Goal: Register for event/course

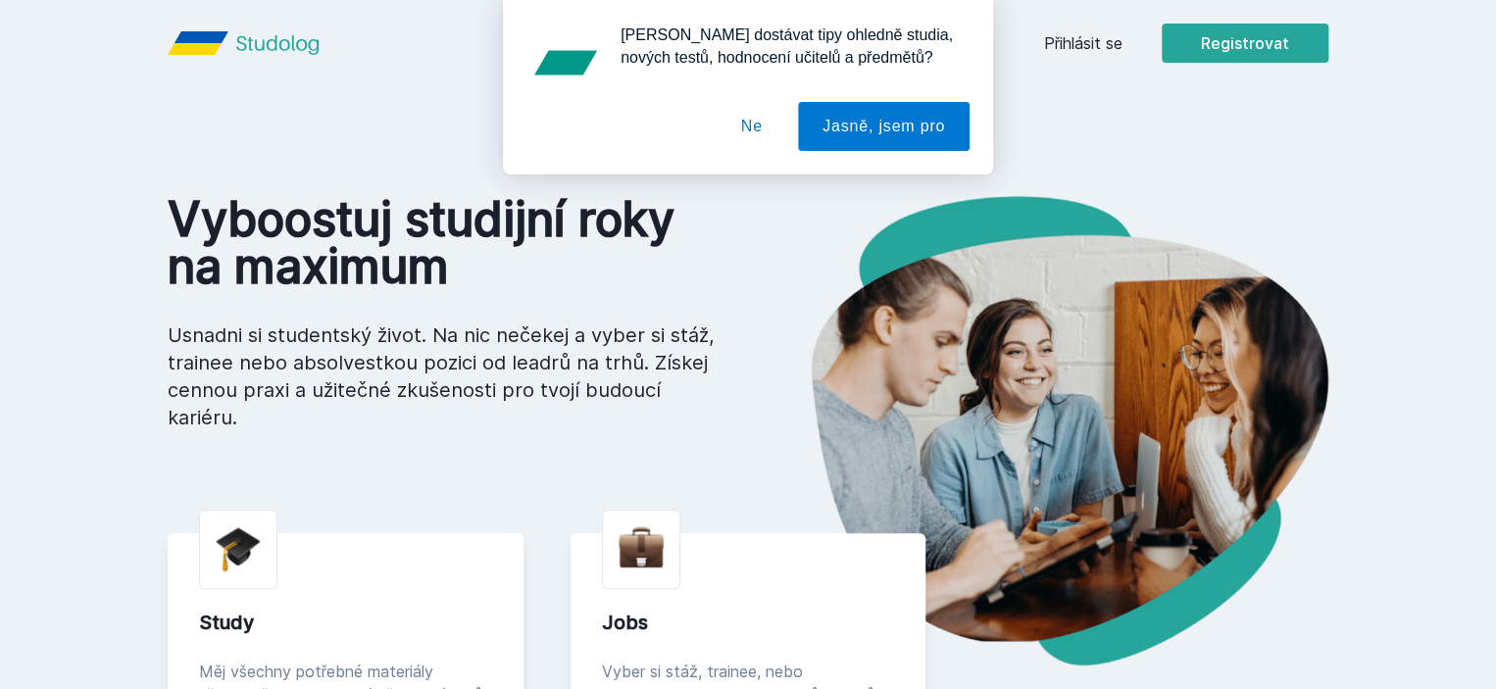
click at [756, 136] on button "Ne" at bounding box center [752, 126] width 71 height 49
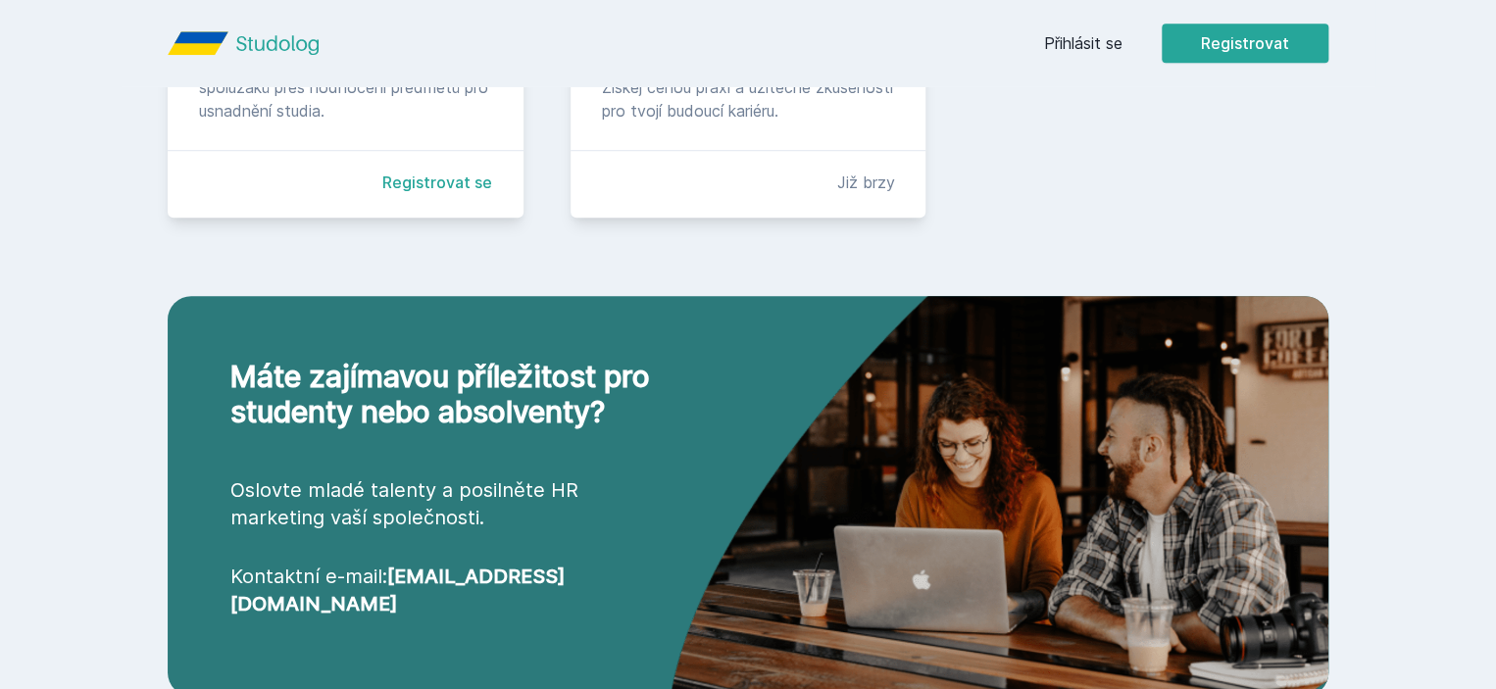
scroll to position [486, 0]
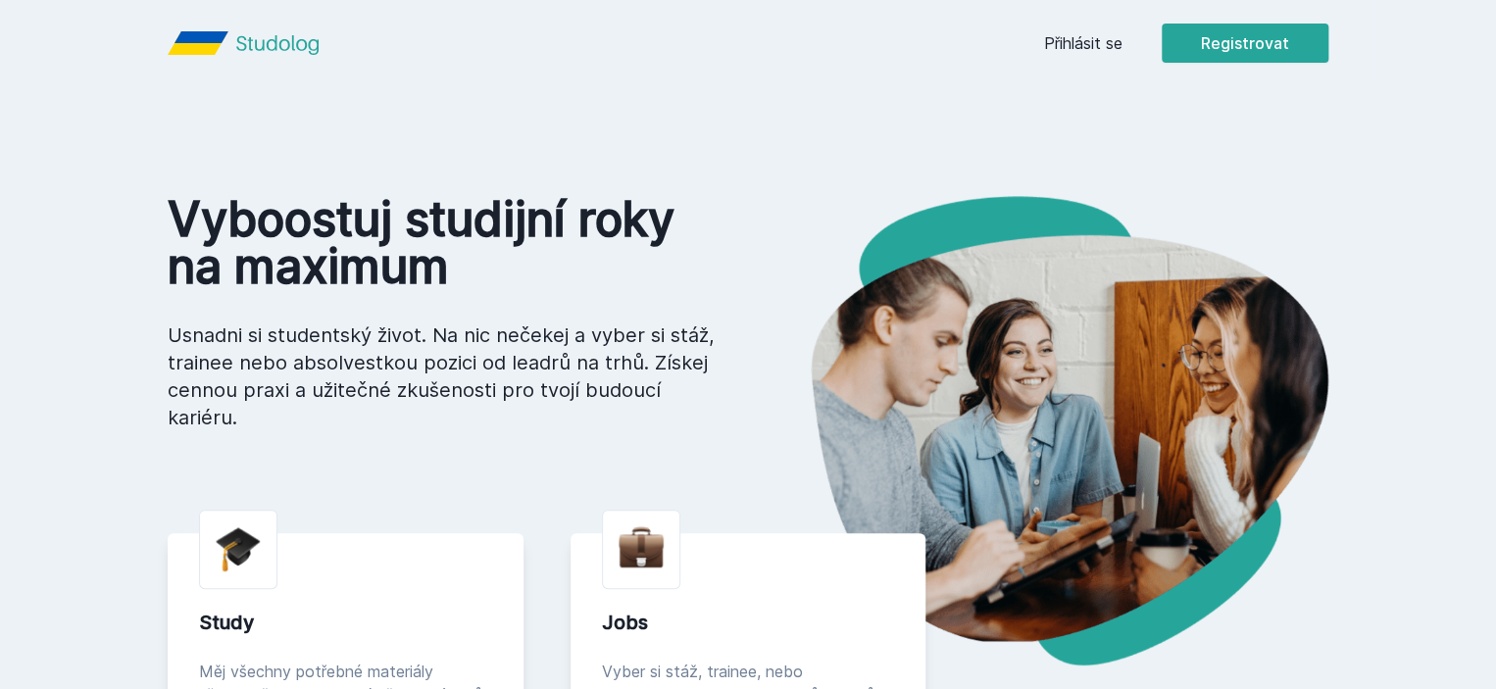
click at [1123, 51] on link "Přihlásit se" at bounding box center [1083, 43] width 78 height 24
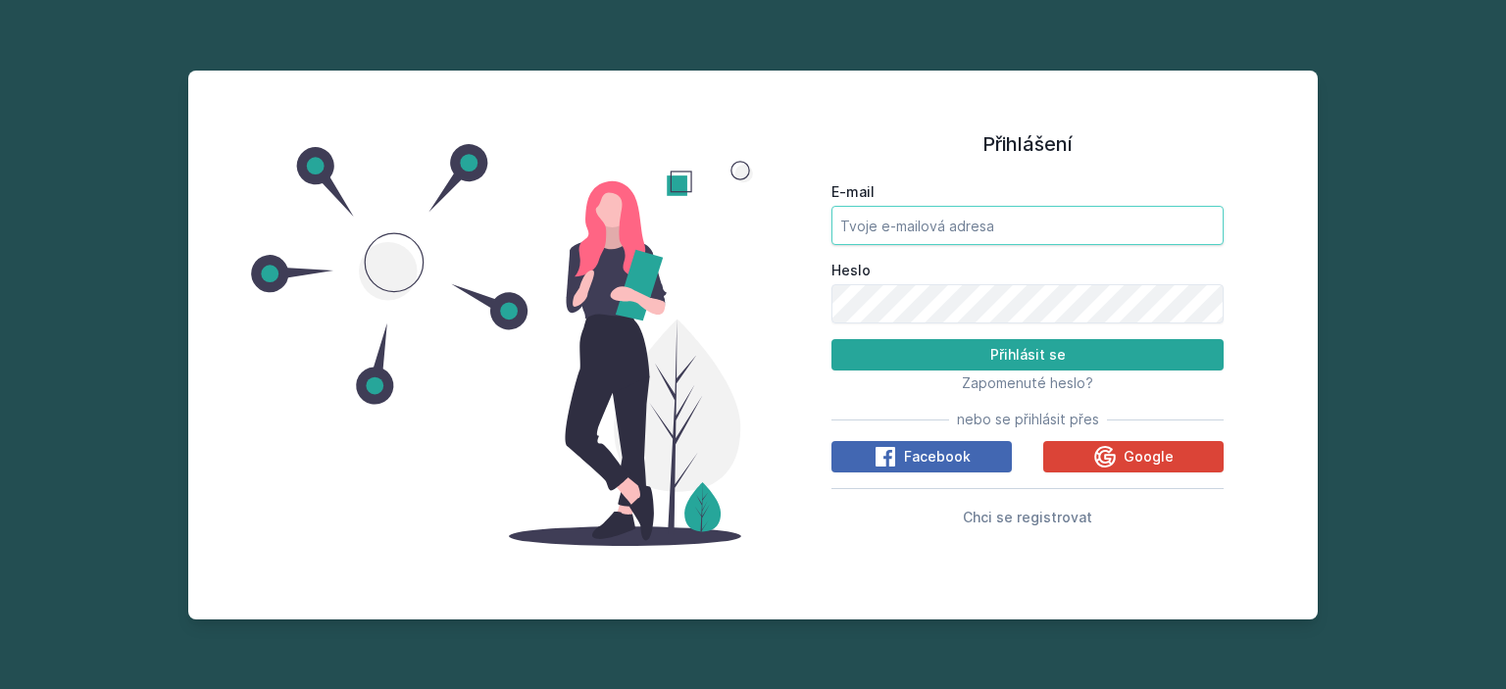
click at [926, 241] on input "E-mail" at bounding box center [1027, 225] width 392 height 39
type input "szcv00"
click at [1012, 516] on span "Chci se registrovat" at bounding box center [1027, 517] width 129 height 17
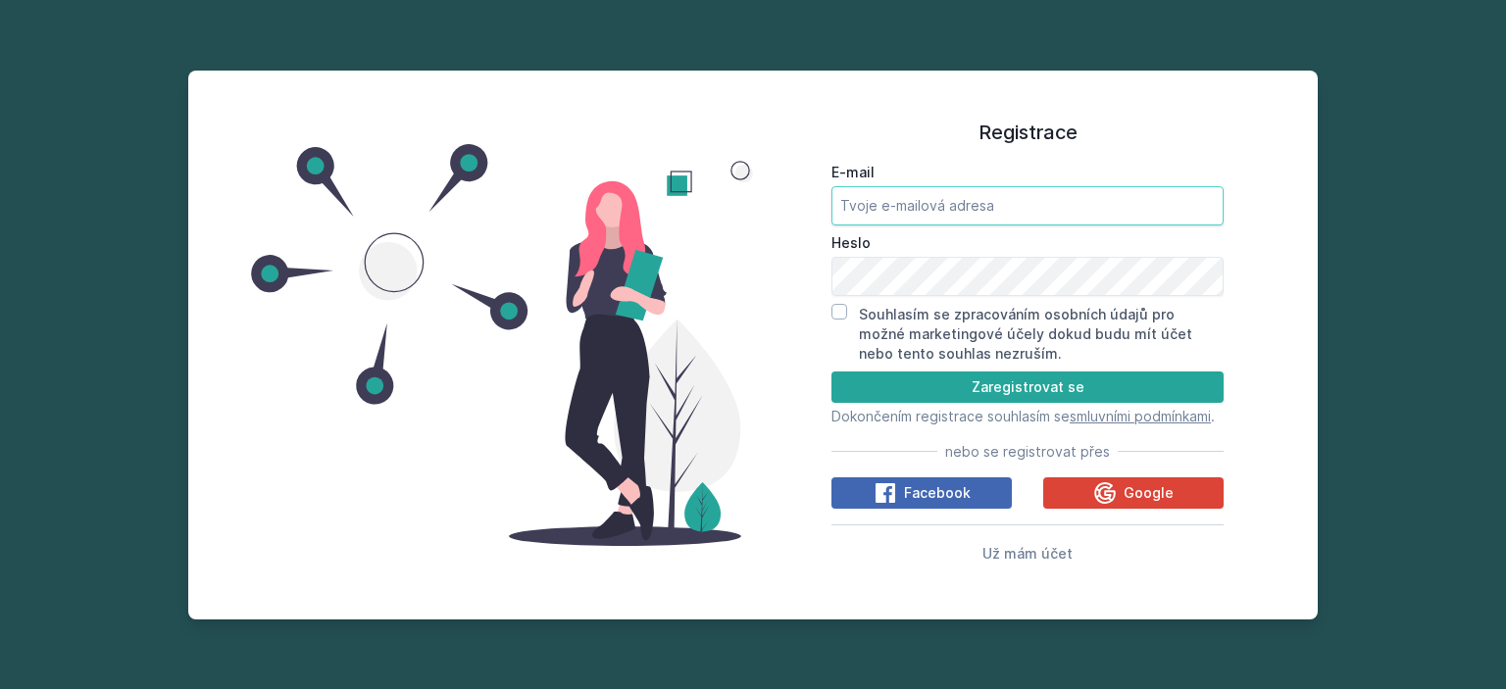
click at [940, 208] on input "E-mail" at bounding box center [1027, 205] width 392 height 39
type input "szcv00"
click at [834, 308] on input "Souhlasím se zpracováním osobních údajů pro možné marketingové účely dokud budu…" at bounding box center [839, 312] width 16 height 16
click at [840, 304] on input "Souhlasím se zpracováním osobních údajů pro možné marketingové účely dokud budu…" at bounding box center [839, 312] width 16 height 16
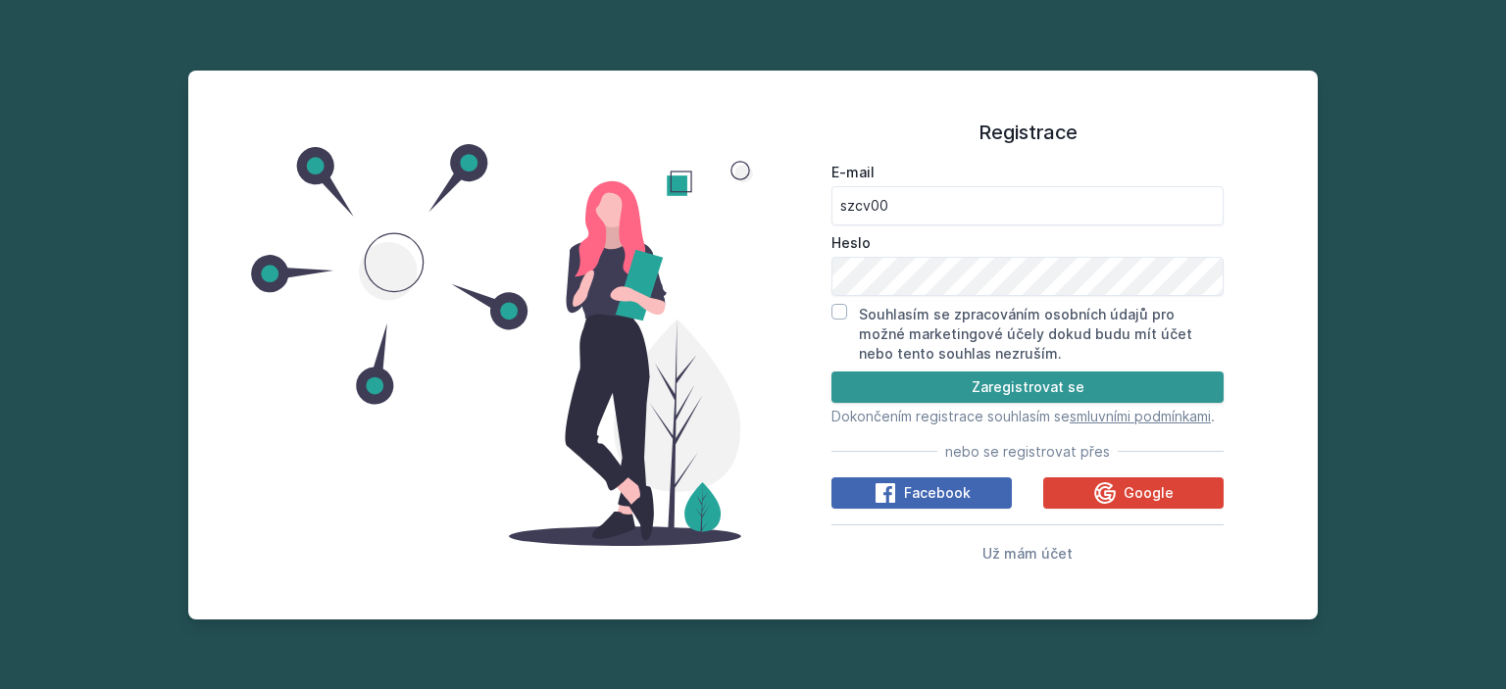
click at [1099, 378] on button "Zaregistrovat se" at bounding box center [1027, 387] width 392 height 31
click at [1040, 376] on button "Zaregistrovat se" at bounding box center [1027, 387] width 392 height 31
click at [933, 375] on button "Zaregistrovat se" at bounding box center [1027, 387] width 392 height 31
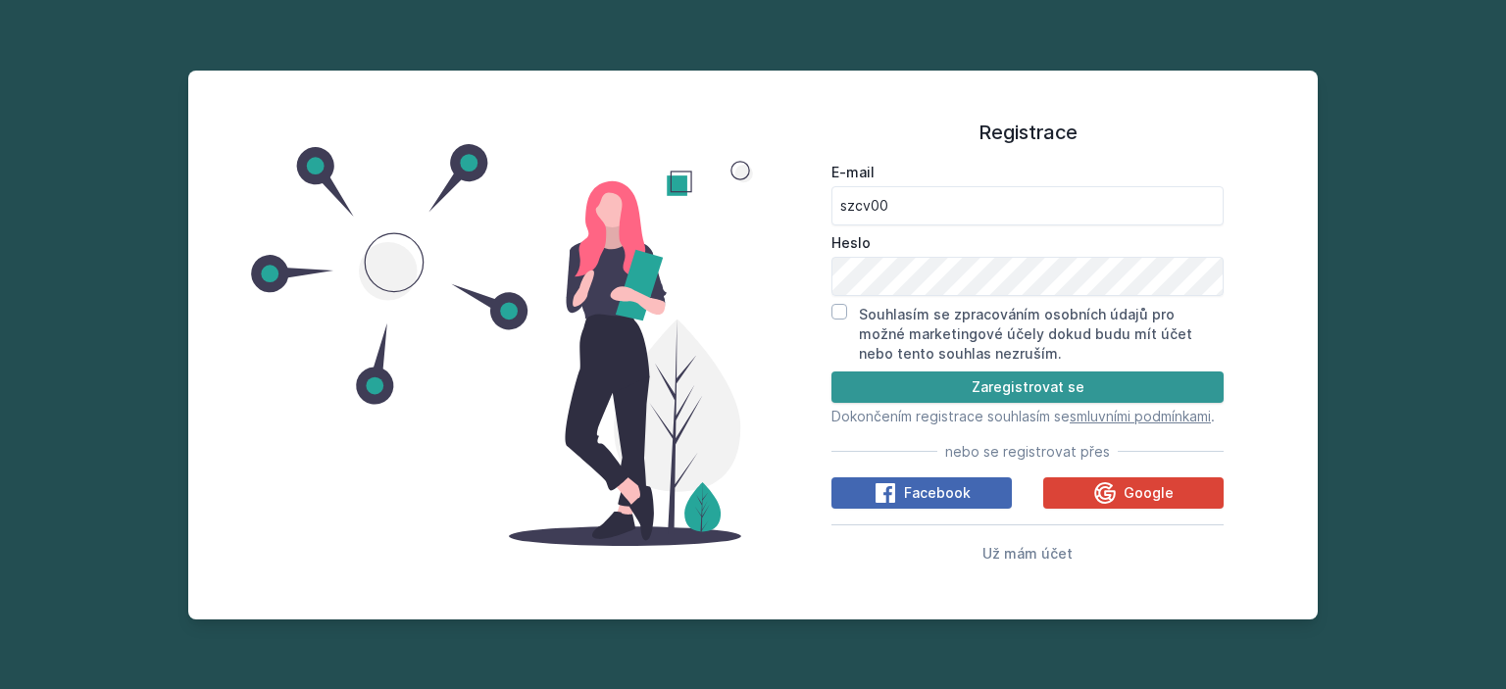
click at [933, 375] on button "Zaregistrovat se" at bounding box center [1027, 387] width 392 height 31
click at [836, 304] on input "Souhlasím se zpracováním osobních údajů pro možné marketingové účely dokud budu…" at bounding box center [839, 312] width 16 height 16
click at [980, 391] on button "Zaregistrovat se" at bounding box center [1027, 387] width 392 height 31
click at [836, 304] on input "Souhlasím se zpracováním osobních údajů pro možné marketingové účely dokud budu…" at bounding box center [839, 312] width 16 height 16
checkbox input "false"
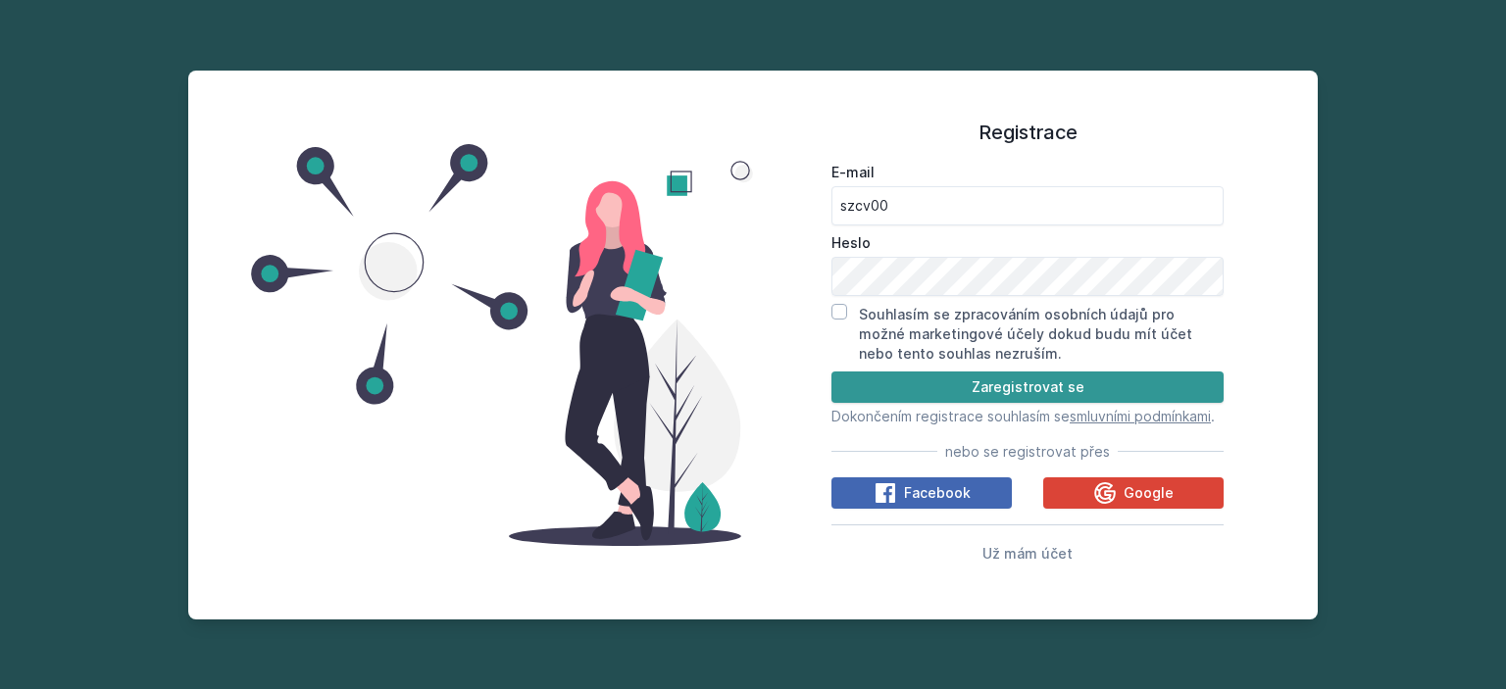
click at [1003, 379] on button "Zaregistrovat se" at bounding box center [1027, 387] width 392 height 31
click at [909, 202] on input "szcv00" at bounding box center [1027, 205] width 392 height 39
type input "[EMAIL_ADDRESS][DOMAIN_NAME]"
click at [983, 372] on button "Zaregistrovat se" at bounding box center [1027, 387] width 392 height 31
click at [993, 374] on button "Zaregistrovat se" at bounding box center [1027, 387] width 392 height 31
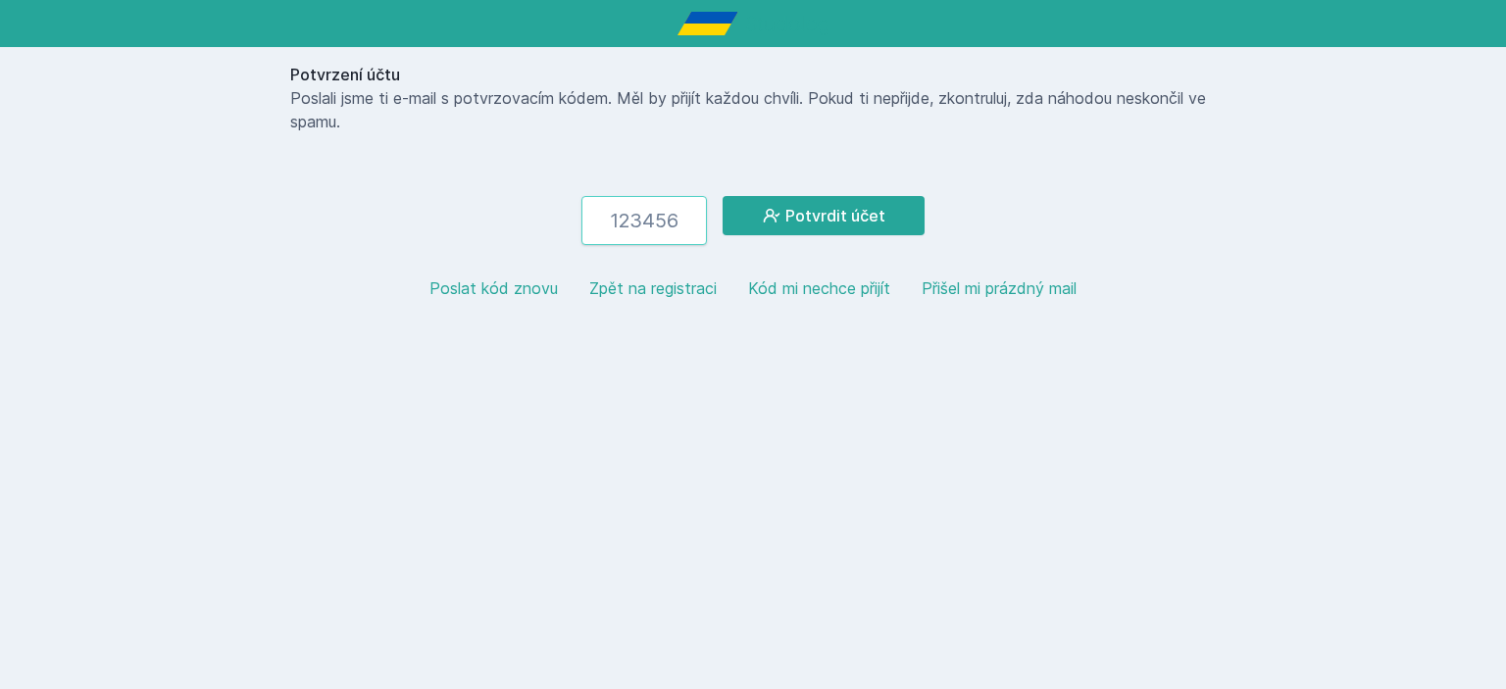
paste input "375099"
type input "375099"
click at [829, 229] on button "Potvrdit účet" at bounding box center [824, 215] width 202 height 39
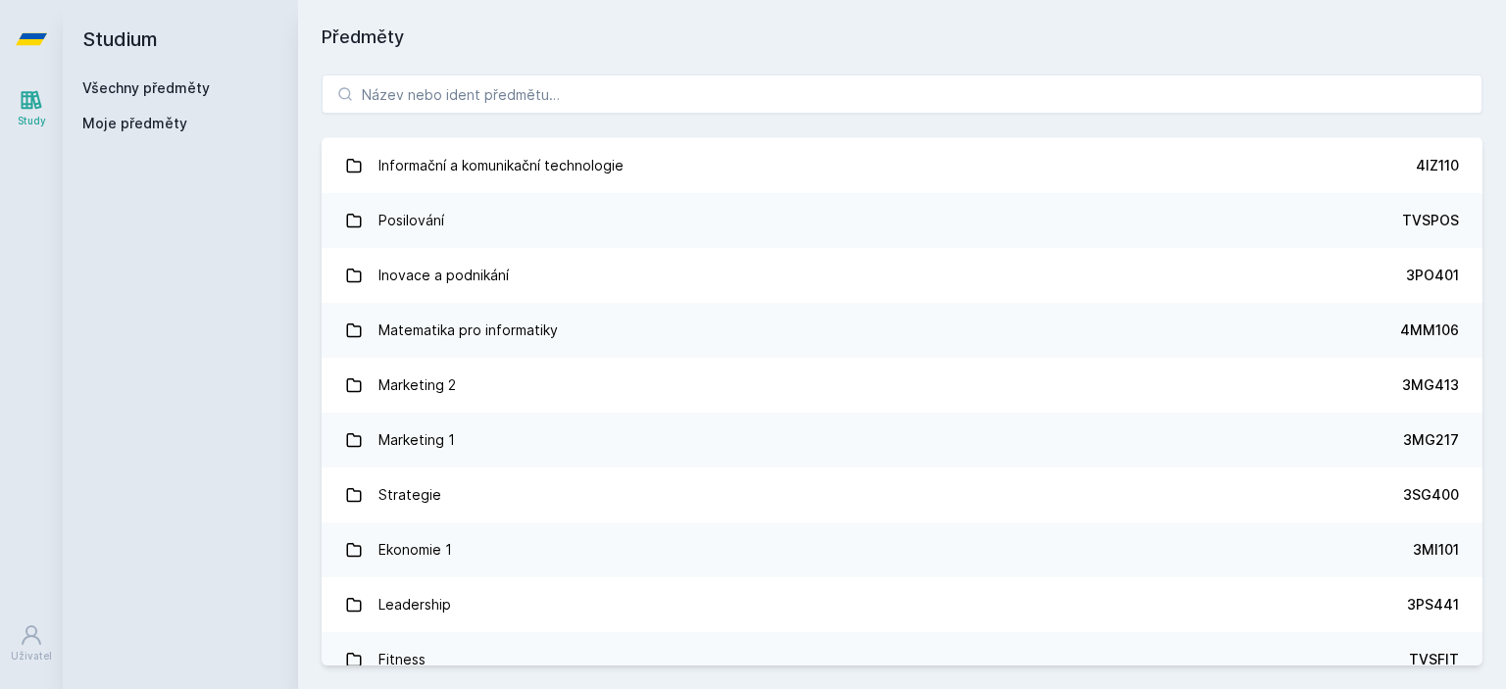
scroll to position [1427, 0]
click at [465, 101] on input "search" at bounding box center [902, 94] width 1161 height 39
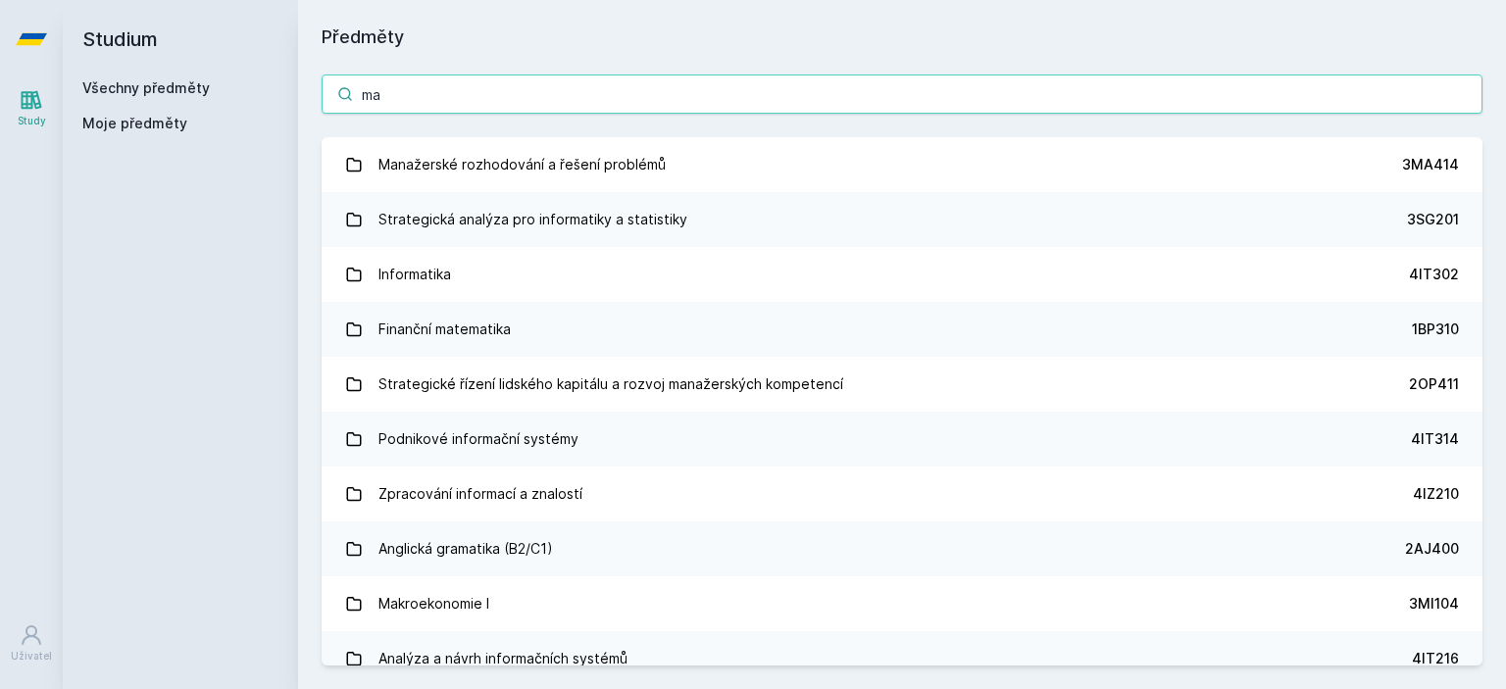
type input "m"
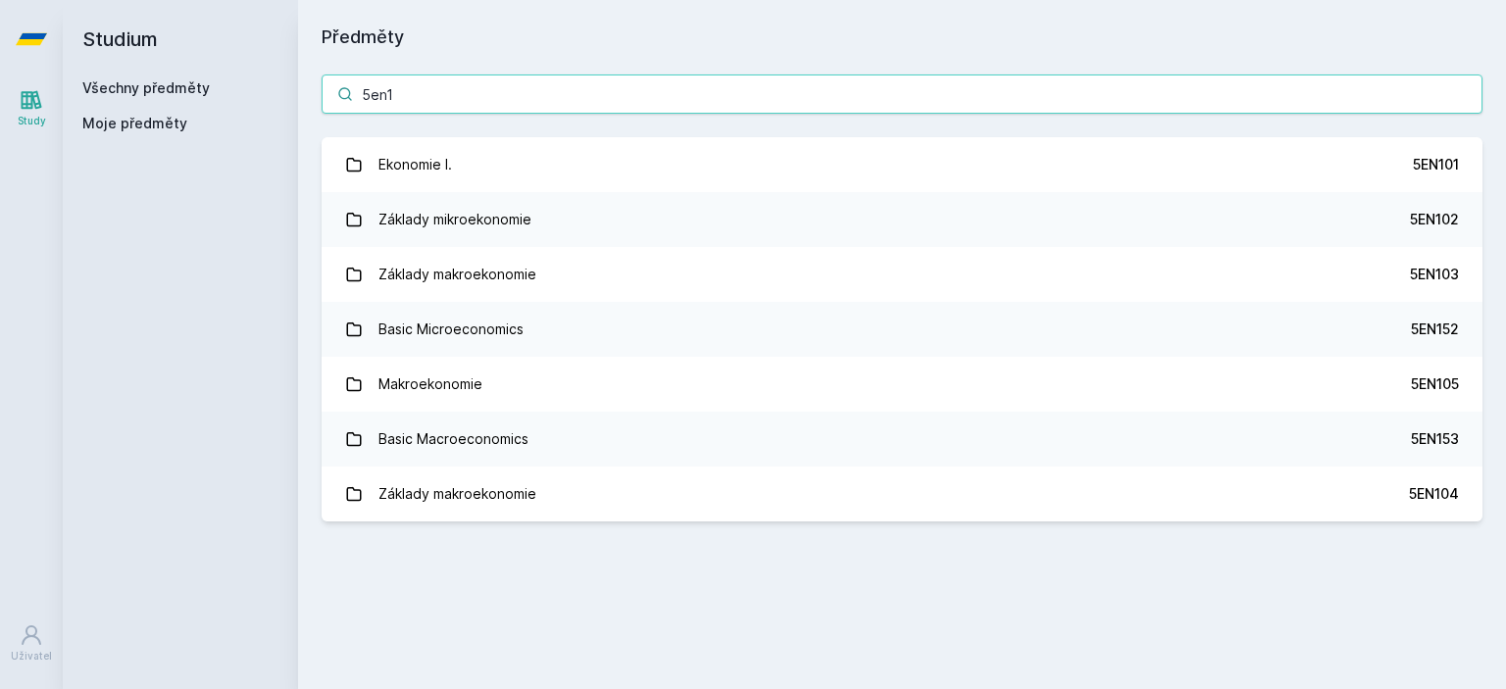
scroll to position [0, 0]
type input "5en1"
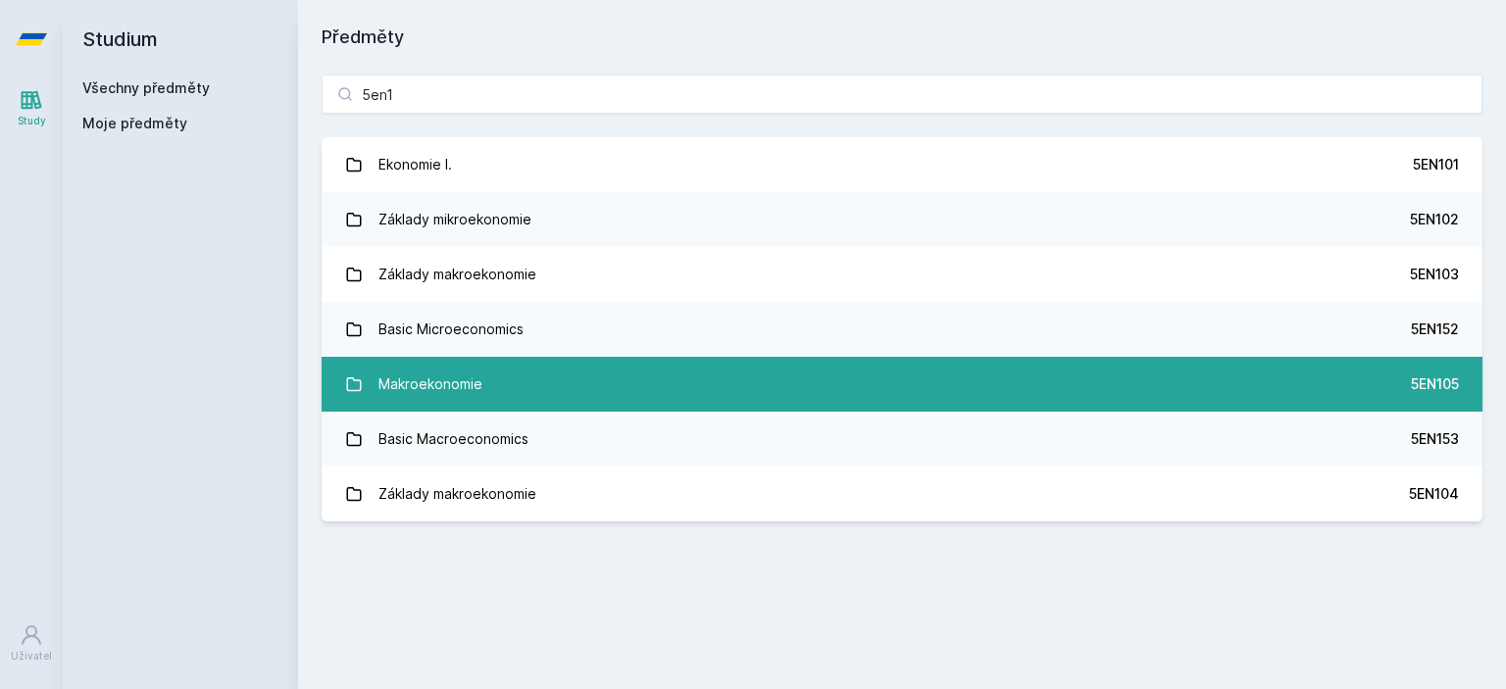
click at [1373, 374] on link "Makroekonomie 5EN105" at bounding box center [902, 384] width 1161 height 55
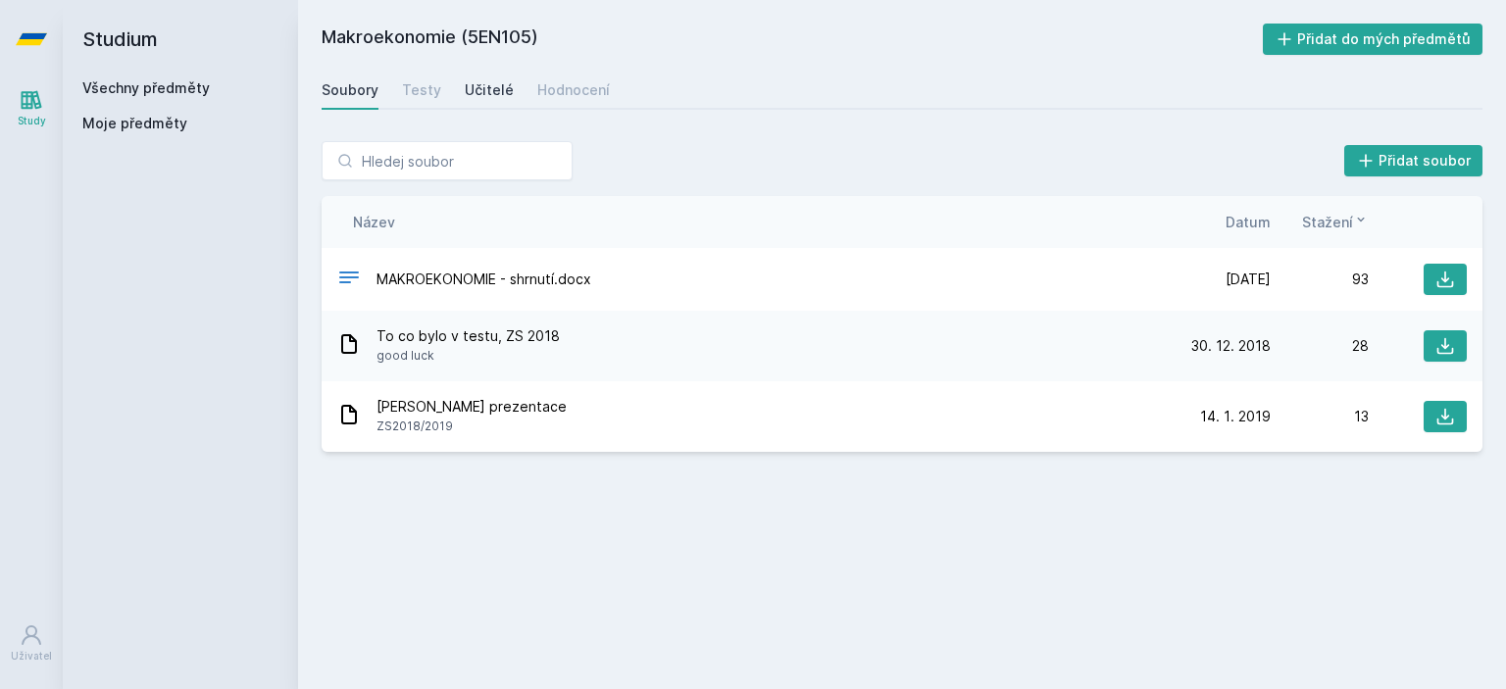
click at [482, 84] on div "Učitelé" at bounding box center [489, 90] width 49 height 20
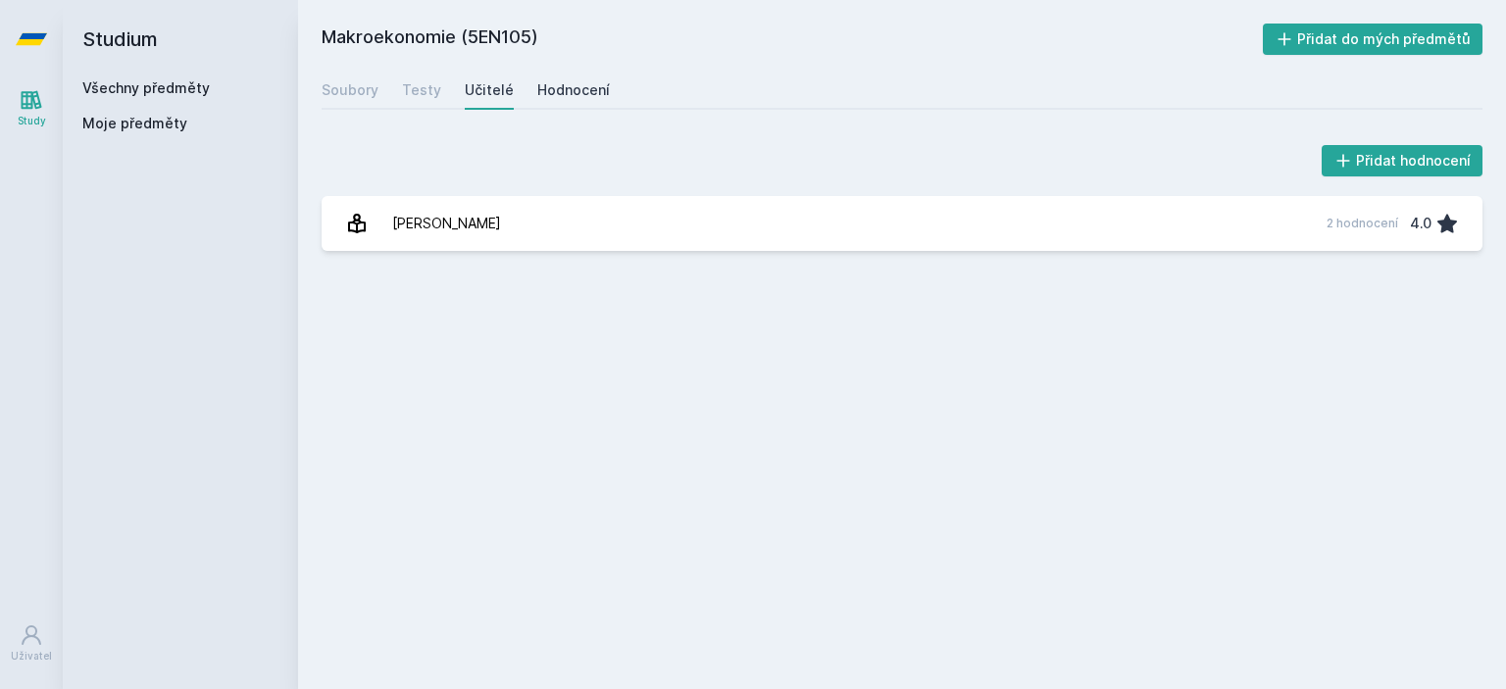
click at [580, 89] on div "Hodnocení" at bounding box center [573, 90] width 73 height 20
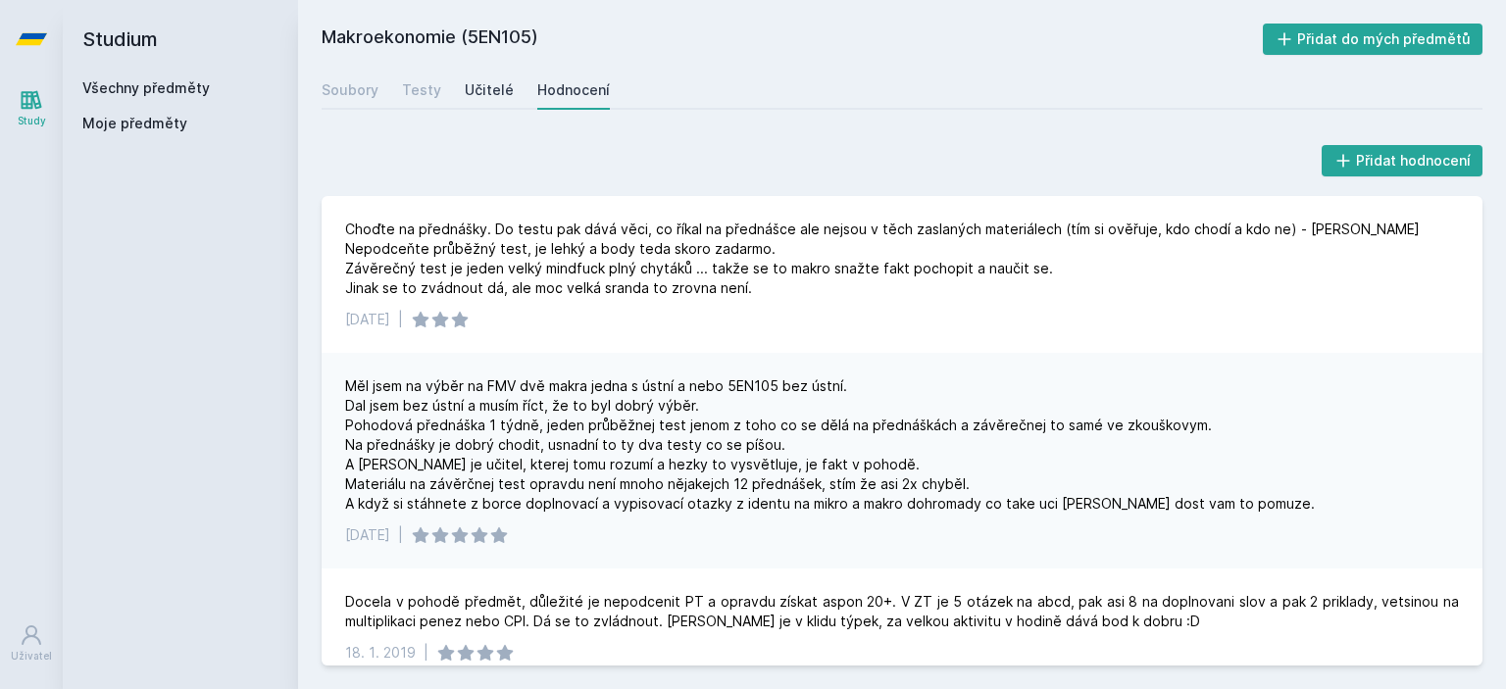
click at [487, 86] on div "Učitelé" at bounding box center [489, 90] width 49 height 20
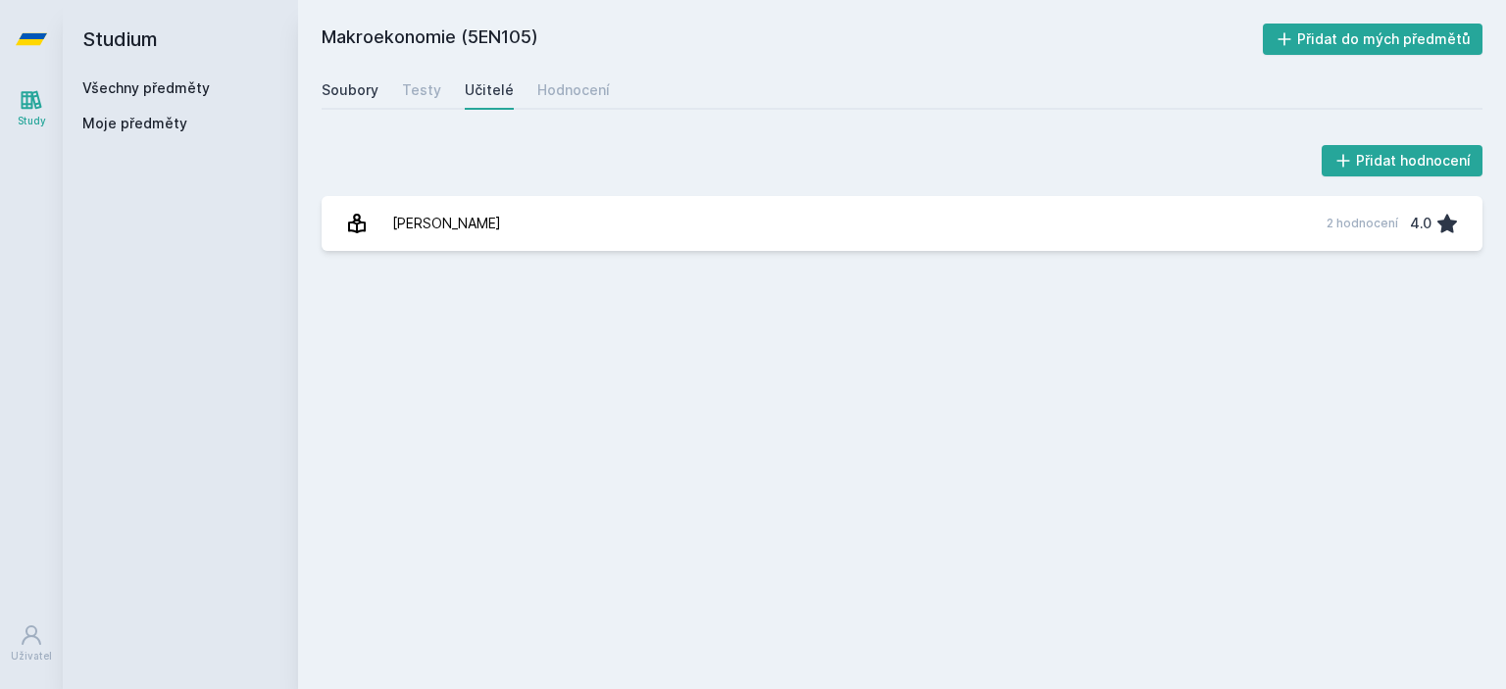
click at [336, 88] on div "Soubory" at bounding box center [350, 90] width 57 height 20
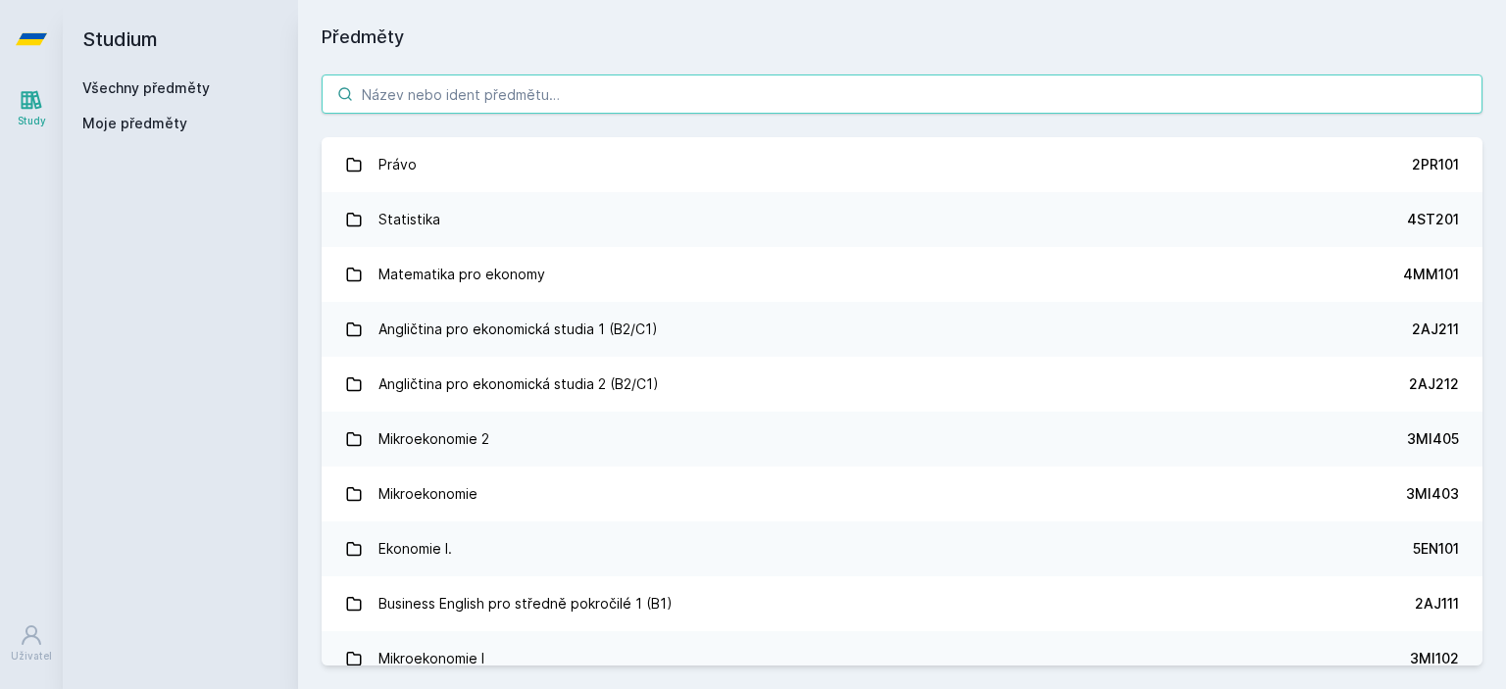
click at [436, 97] on input "search" at bounding box center [902, 94] width 1161 height 39
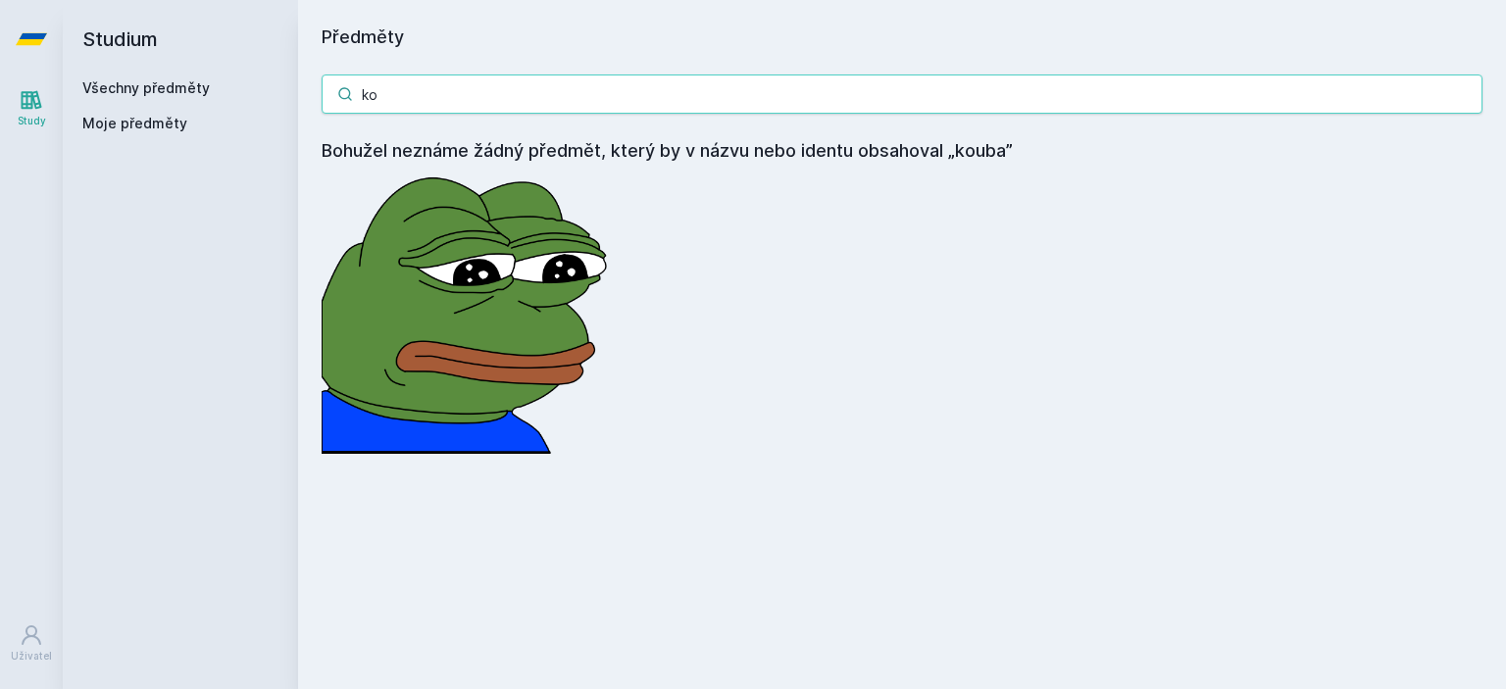
type input "k"
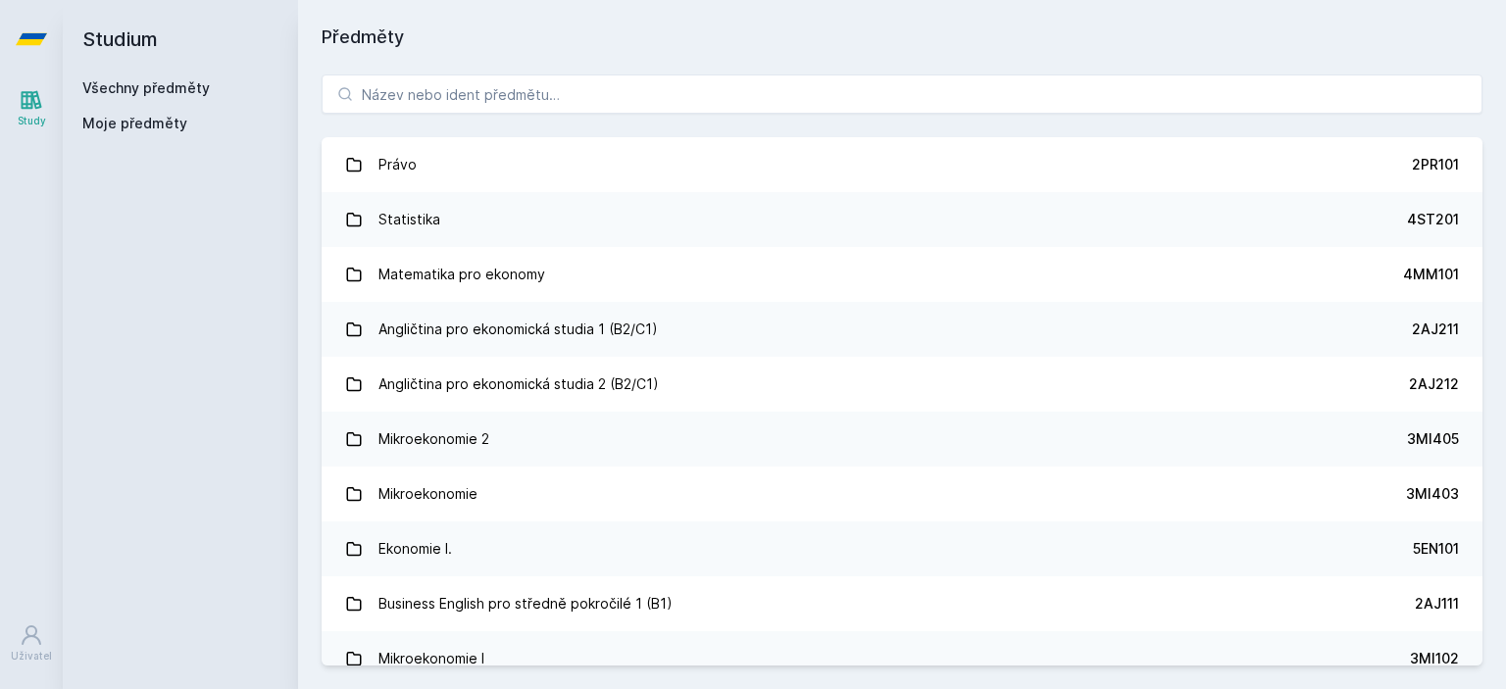
click at [34, 108] on icon at bounding box center [32, 100] width 24 height 24
click at [157, 80] on link "Všechny předměty" at bounding box center [145, 87] width 127 height 17
click at [147, 124] on span "Moje předměty" at bounding box center [134, 124] width 105 height 20
click at [155, 121] on span "Moje předměty" at bounding box center [134, 124] width 105 height 20
click at [173, 93] on link "Všechny předměty" at bounding box center [145, 87] width 127 height 17
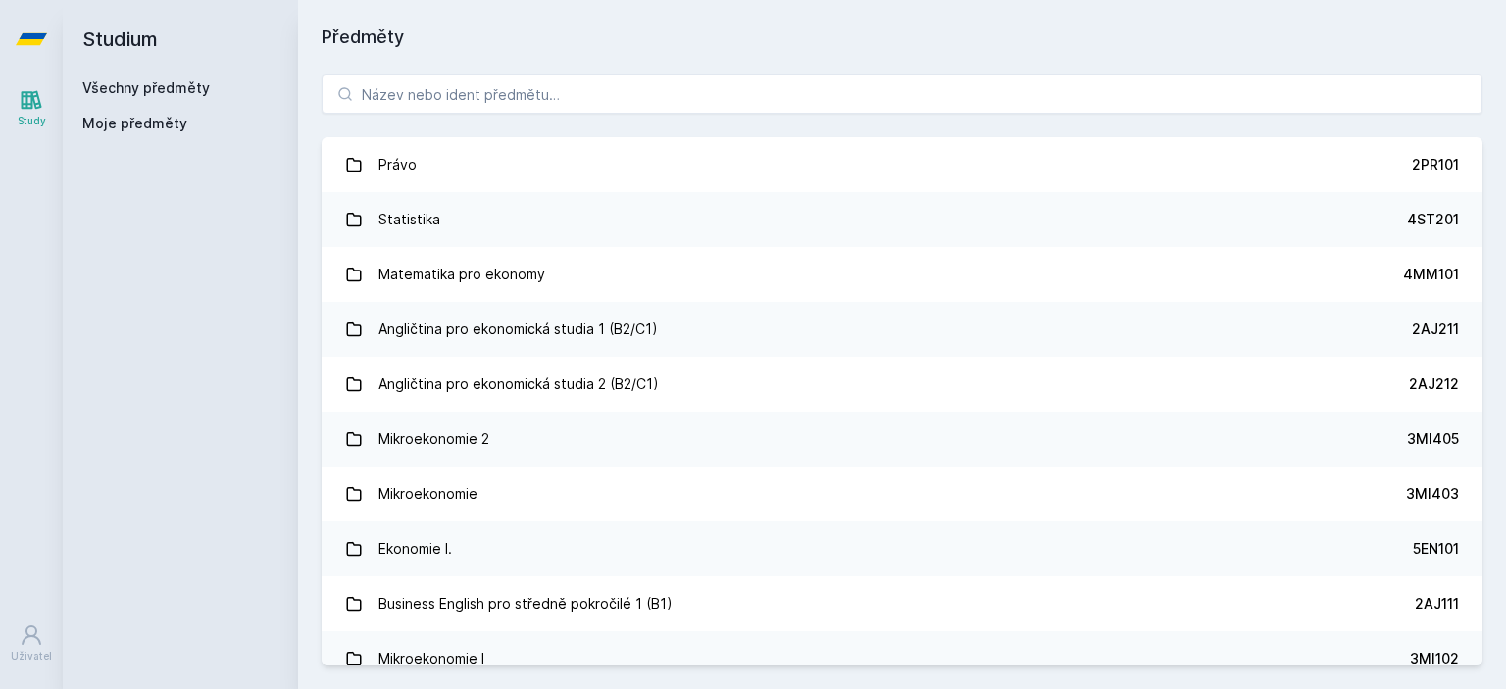
click at [184, 81] on link "Všechny předměty" at bounding box center [145, 87] width 127 height 17
click at [473, 97] on input "search" at bounding box center [902, 94] width 1161 height 39
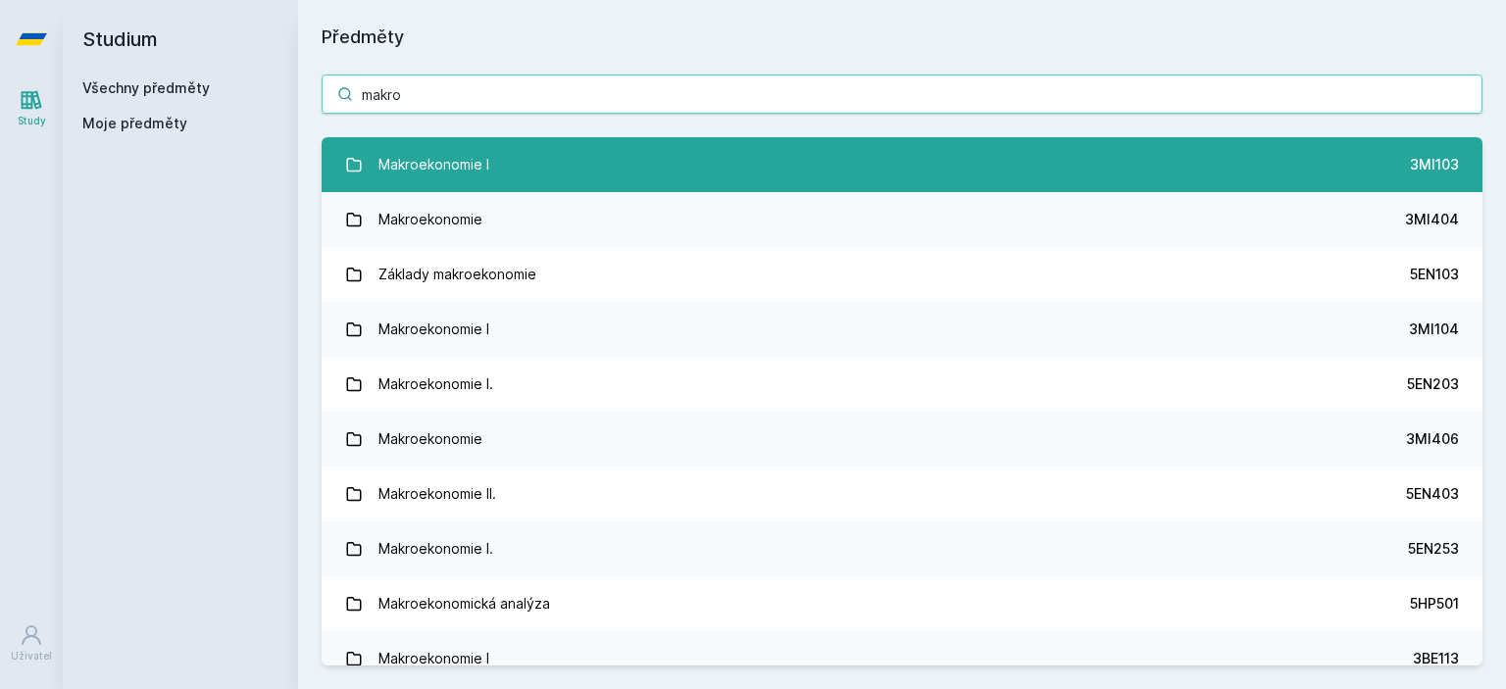
type input "makro"
click at [545, 169] on link "Makroekonomie I 3MI103" at bounding box center [902, 164] width 1161 height 55
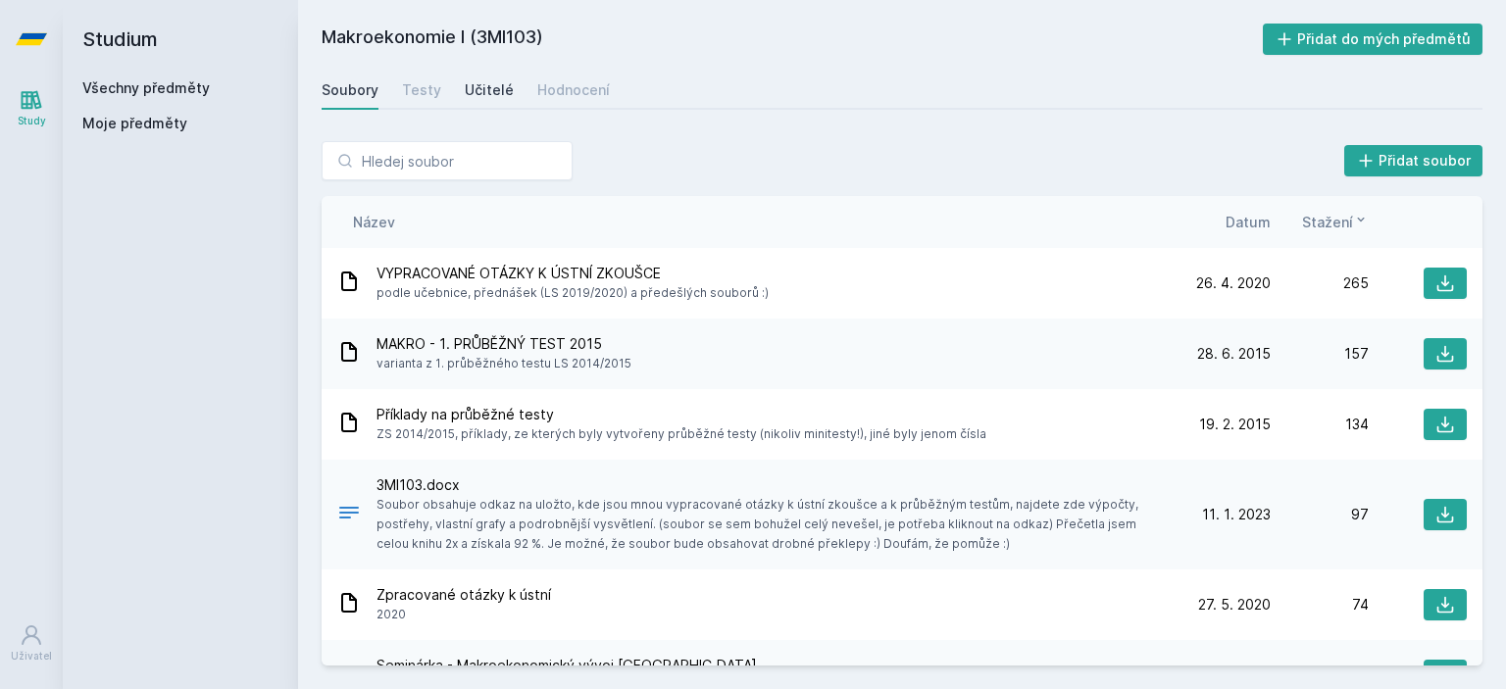
click at [479, 93] on div "Učitelé" at bounding box center [489, 90] width 49 height 20
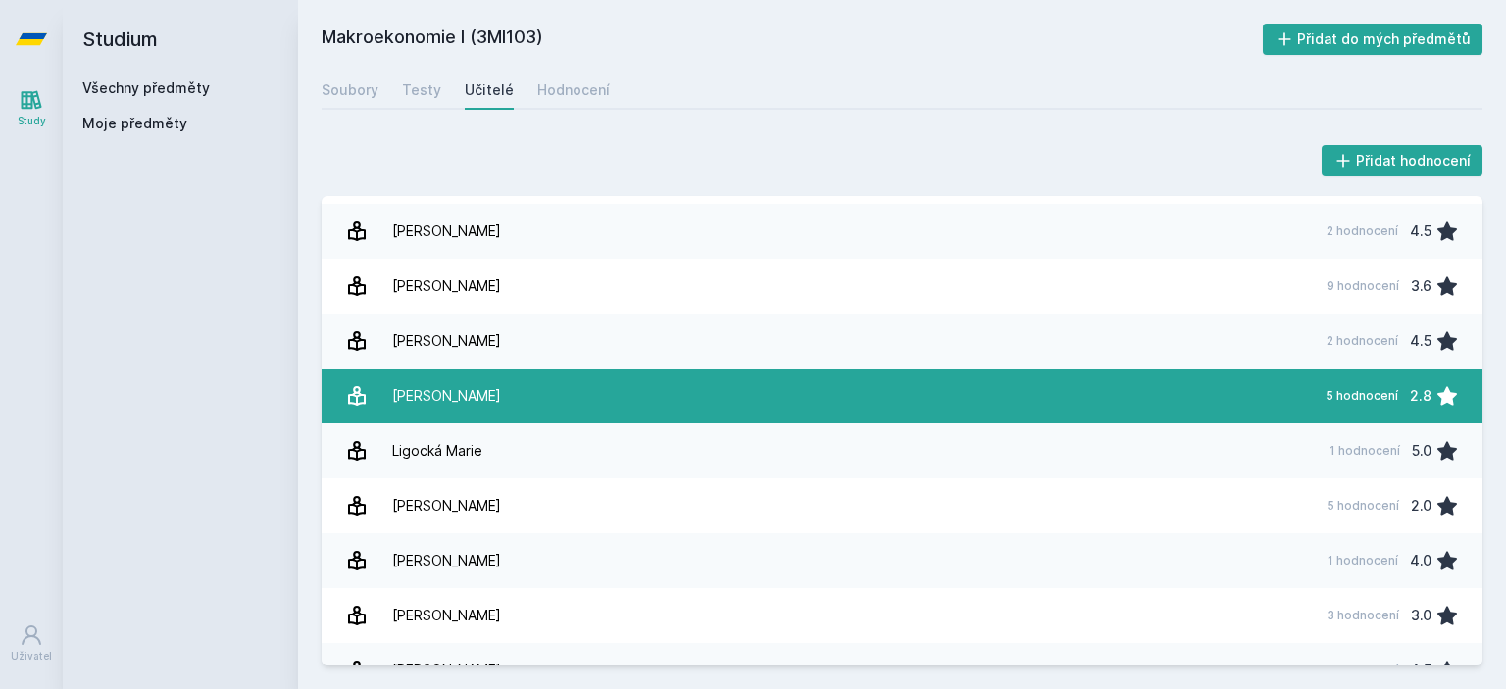
scroll to position [408, 0]
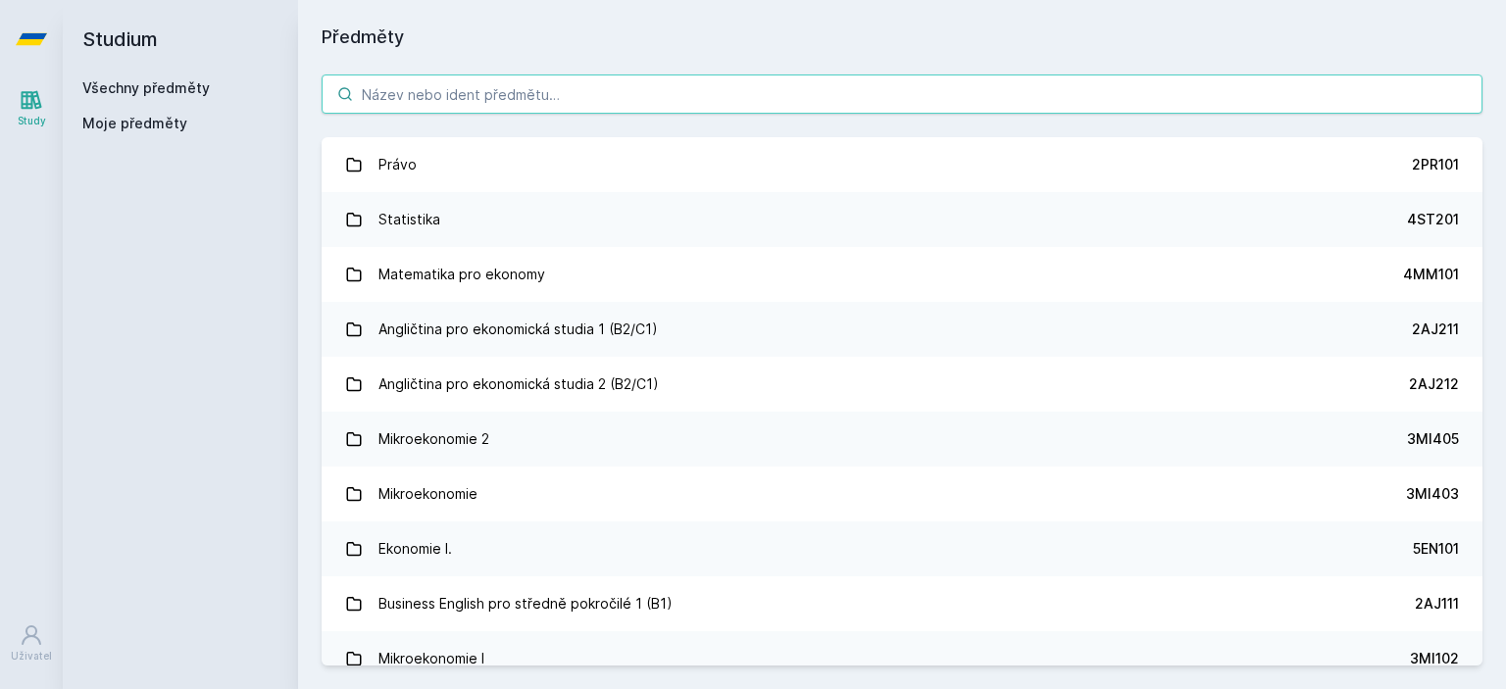
click at [471, 96] on input "search" at bounding box center [902, 94] width 1161 height 39
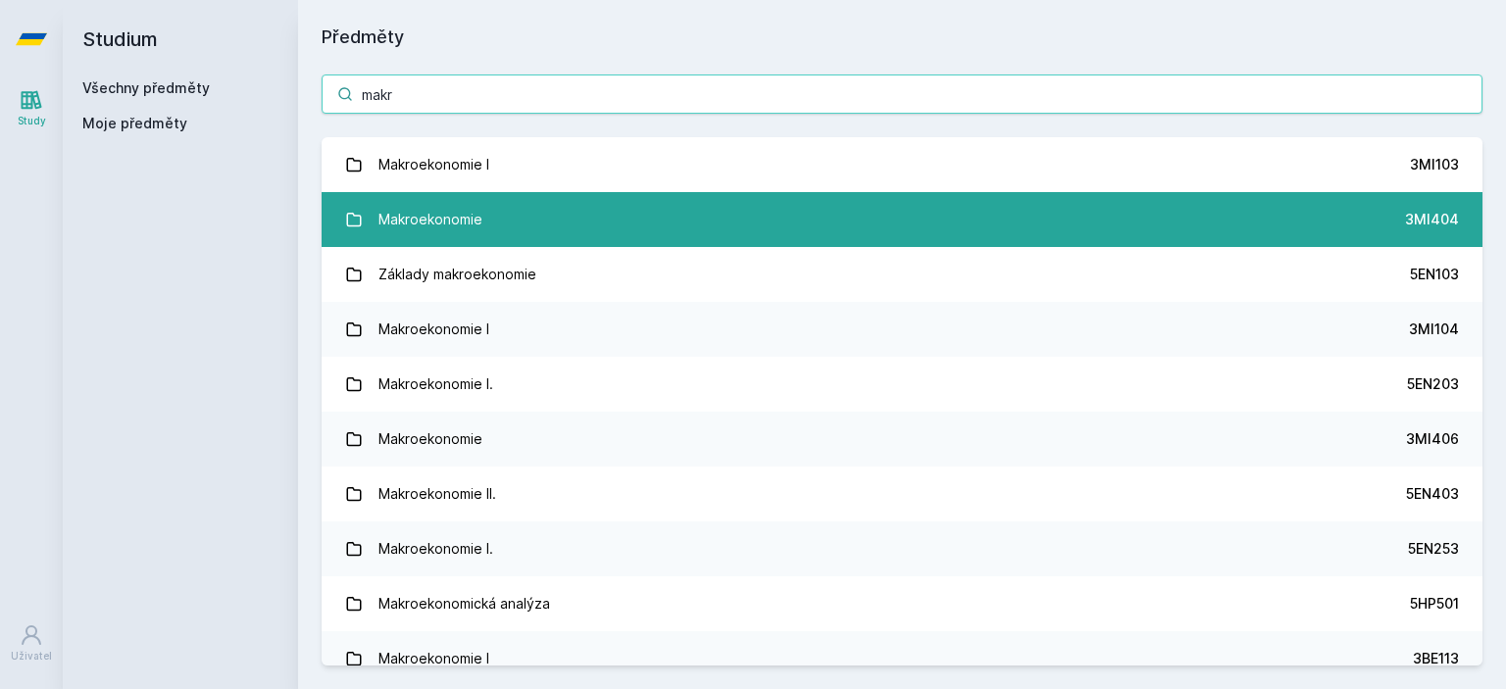
type input "makr"
click at [493, 205] on link "Makroekonomie 3MI404" at bounding box center [902, 219] width 1161 height 55
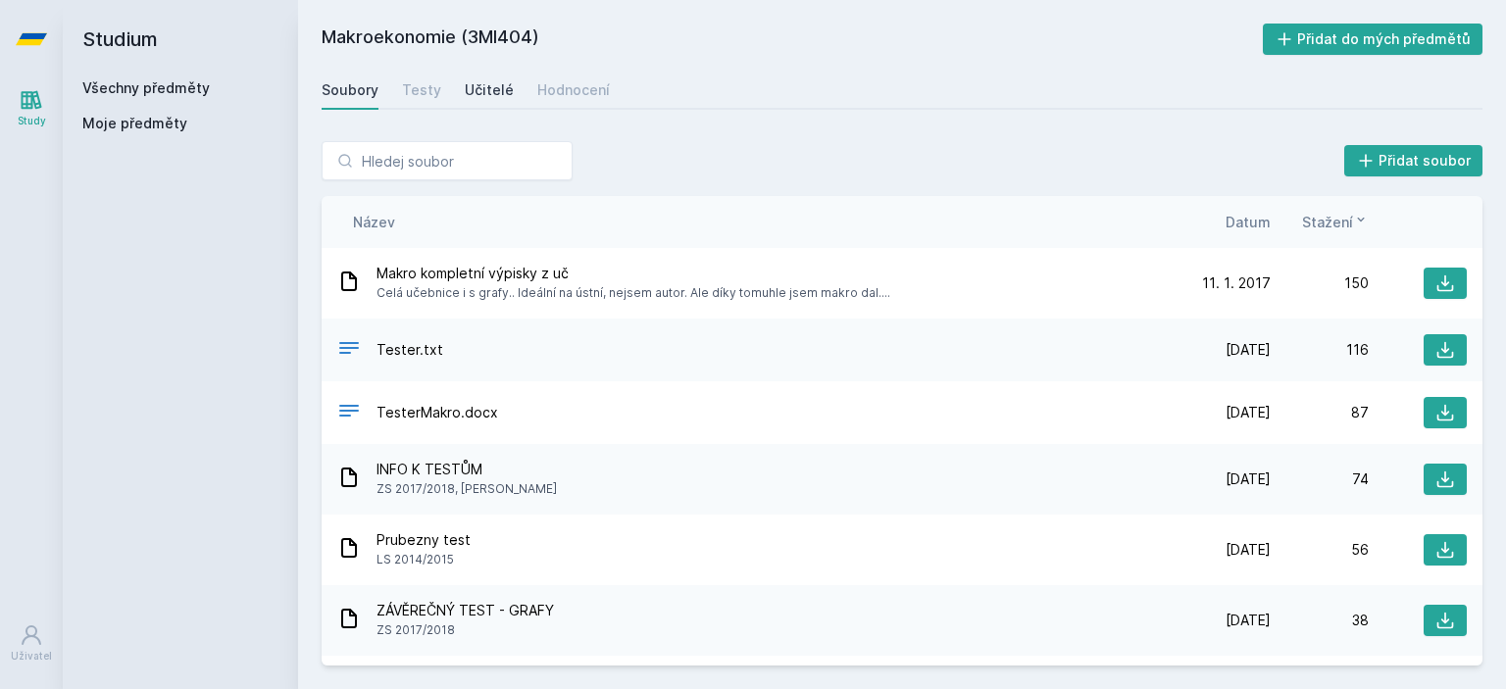
click at [493, 85] on div "Učitelé" at bounding box center [489, 90] width 49 height 20
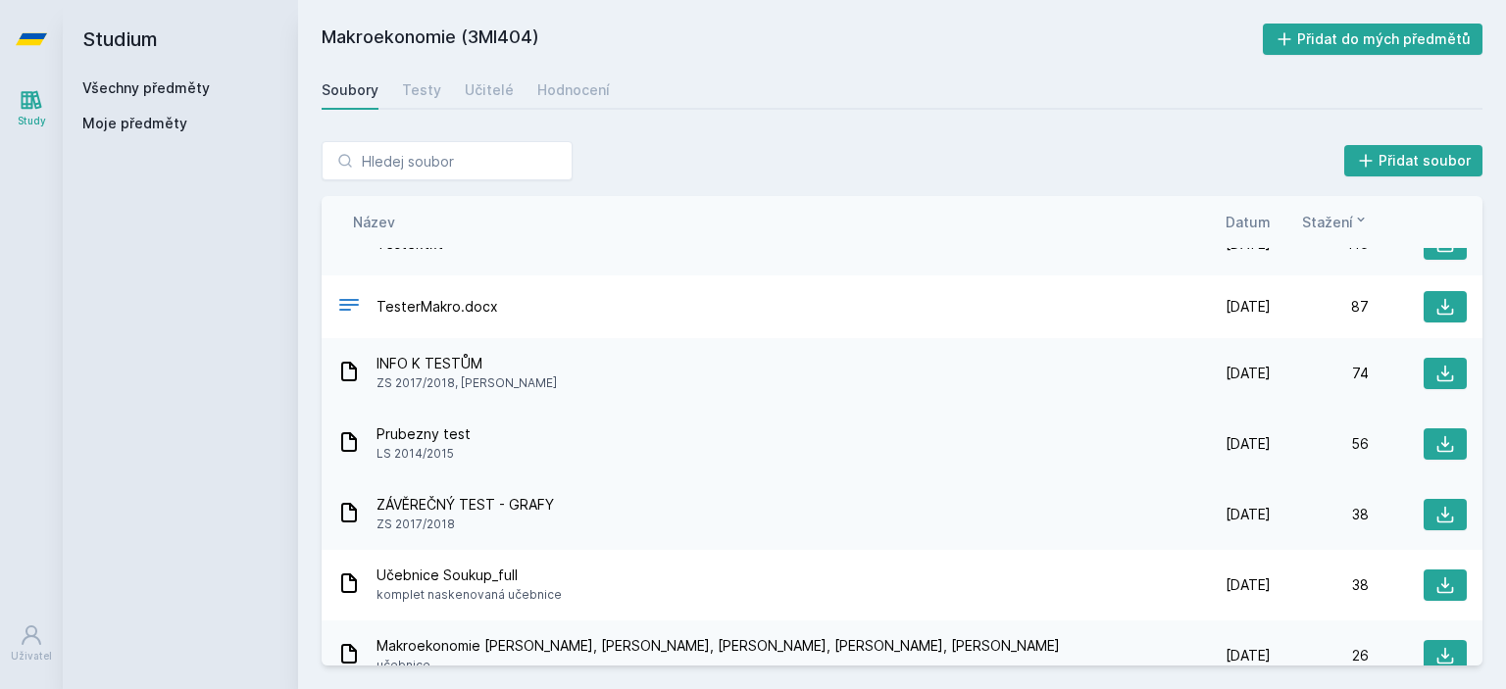
scroll to position [122, 0]
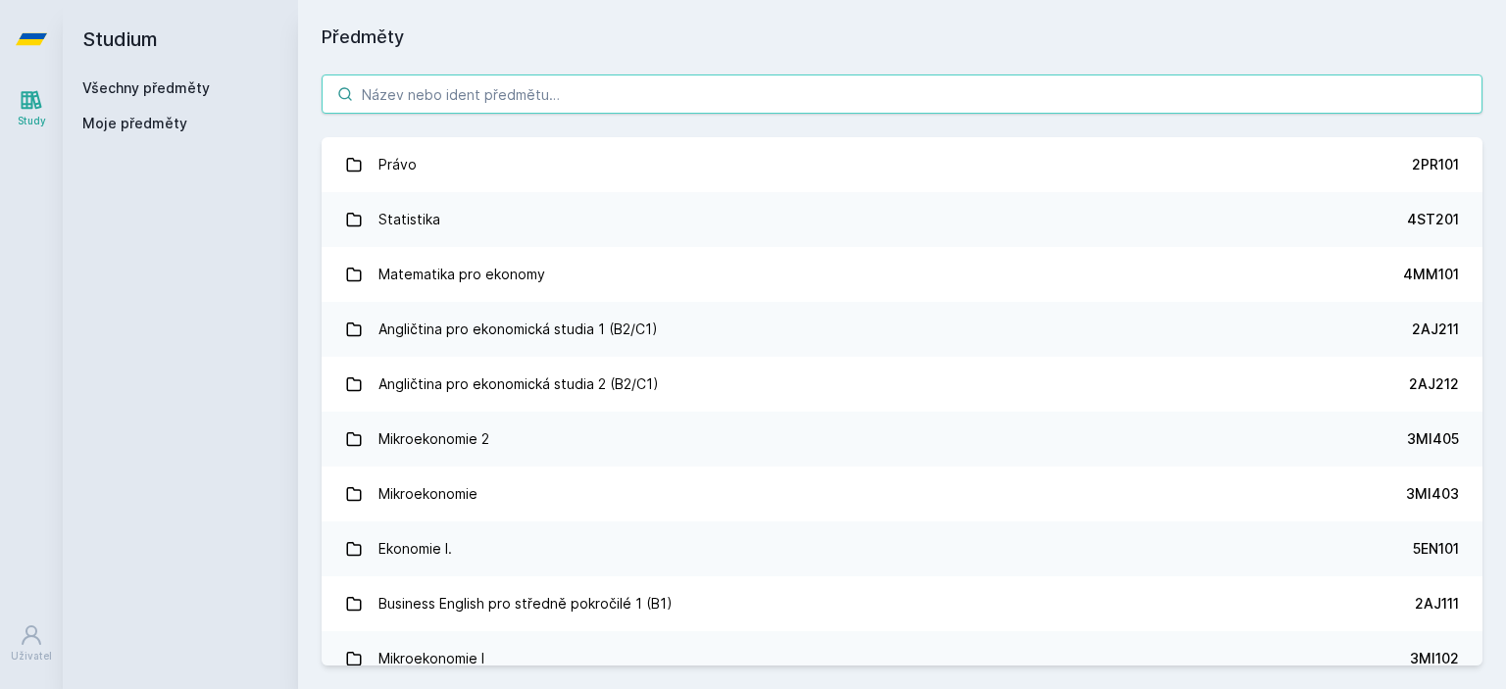
click at [459, 100] on input "search" at bounding box center [902, 94] width 1161 height 39
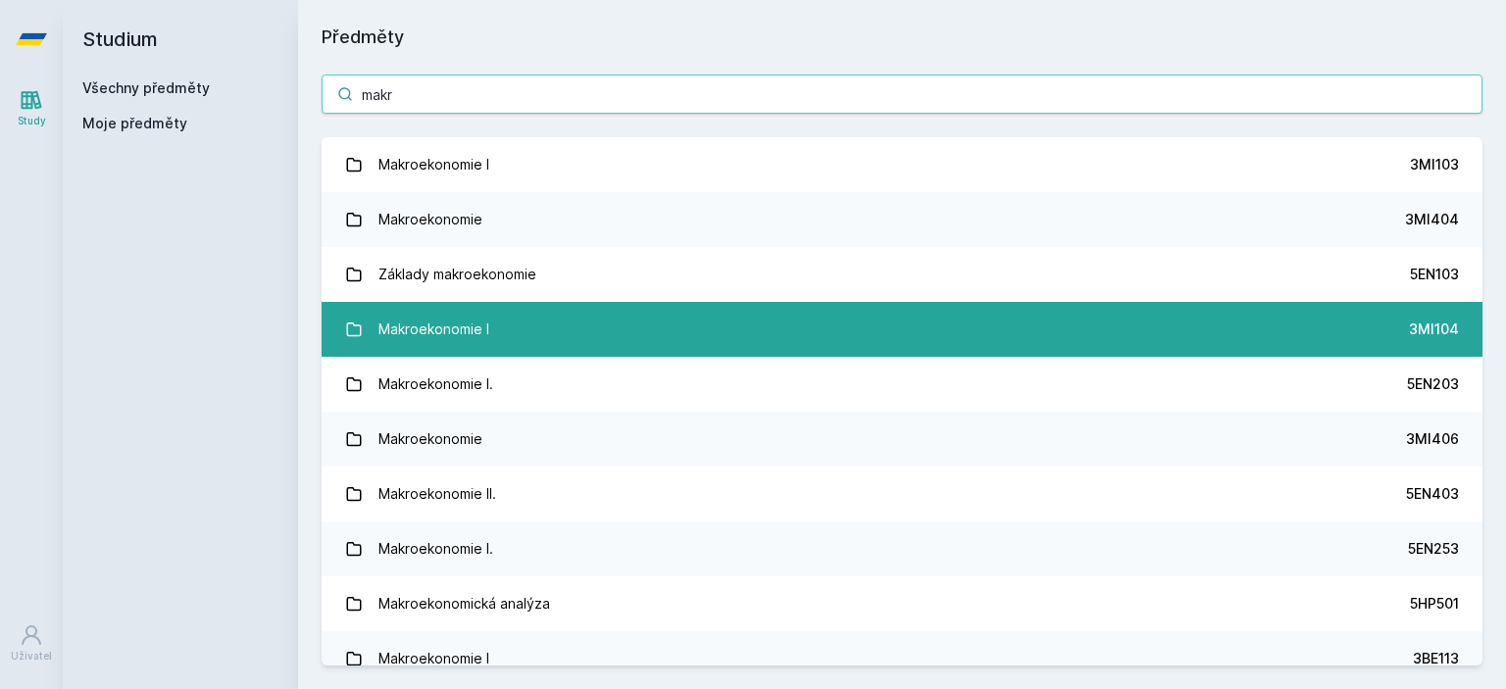
type input "makr"
click at [490, 327] on link "Makroekonomie I 3MI104" at bounding box center [902, 329] width 1161 height 55
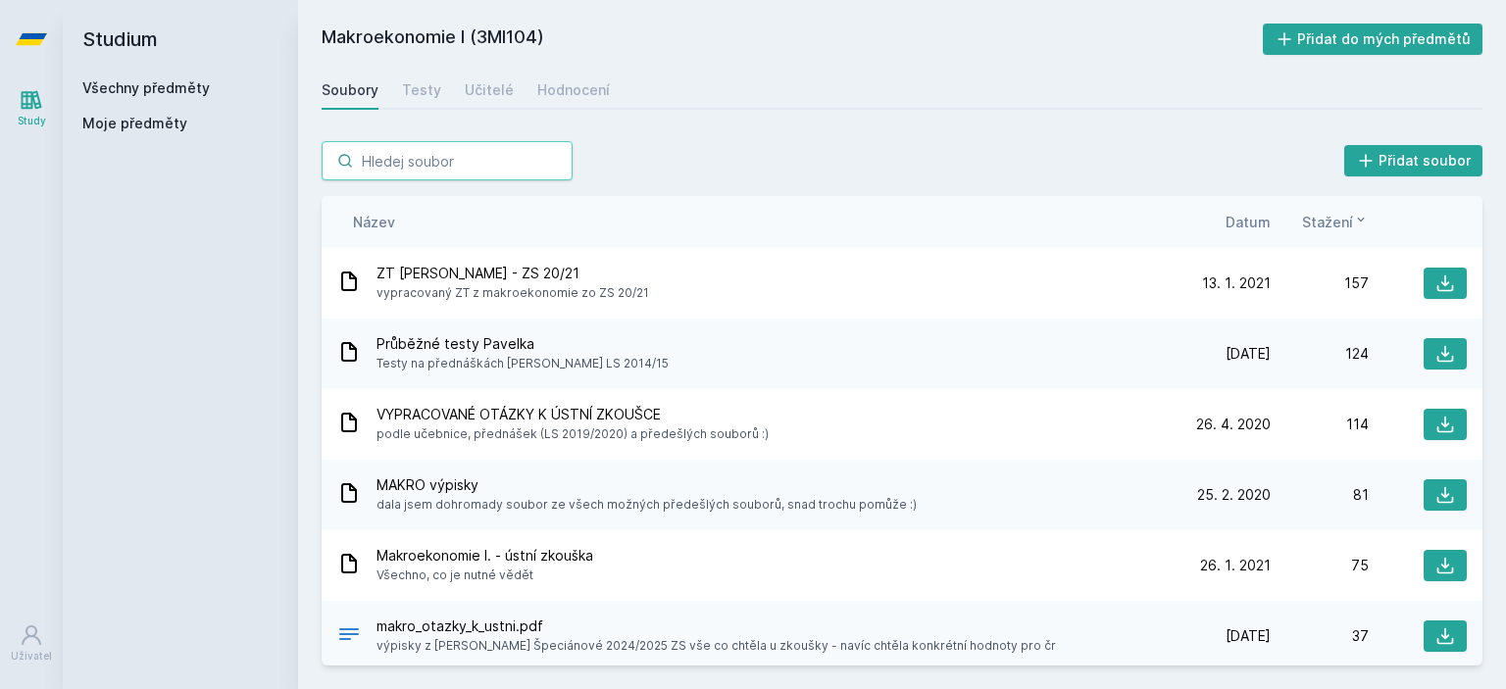
click at [439, 168] on input "search" at bounding box center [447, 160] width 251 height 39
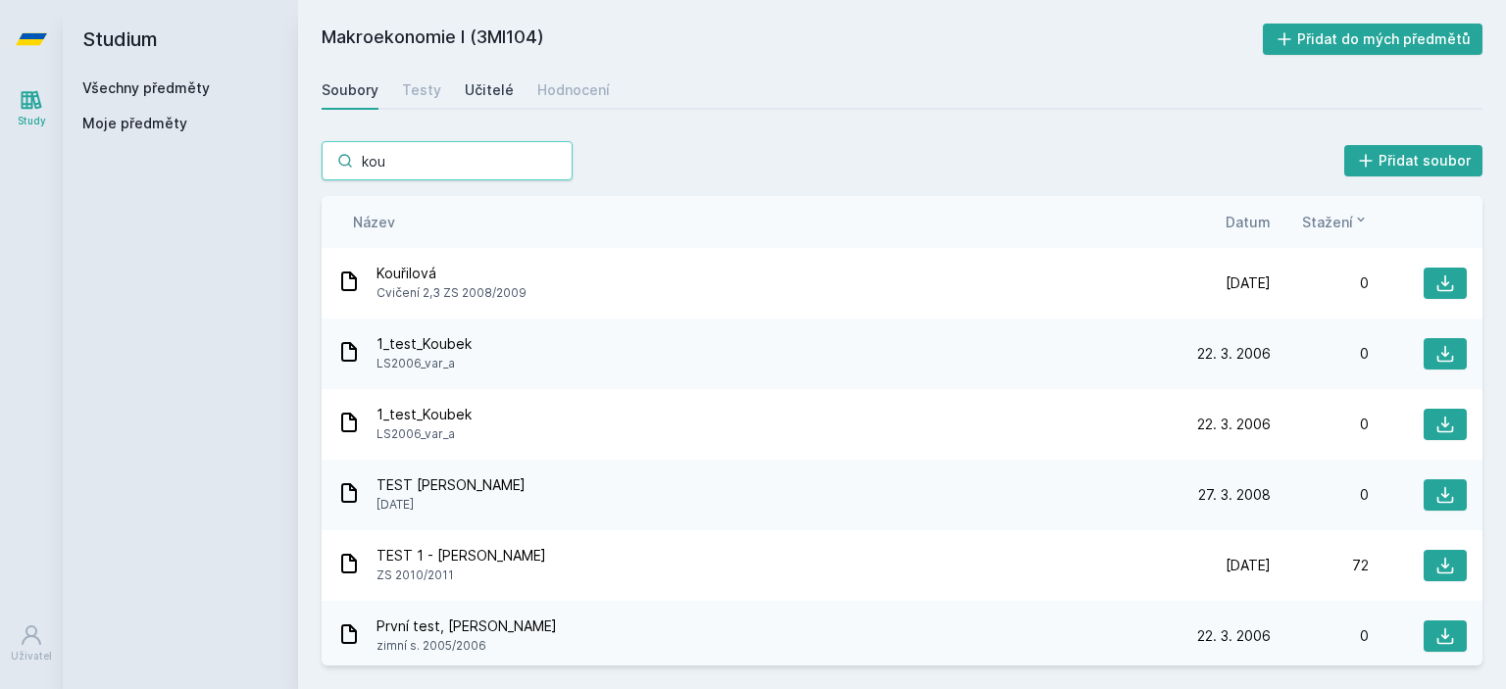
type input "kou"
click at [506, 91] on div "Učitelé" at bounding box center [489, 90] width 49 height 20
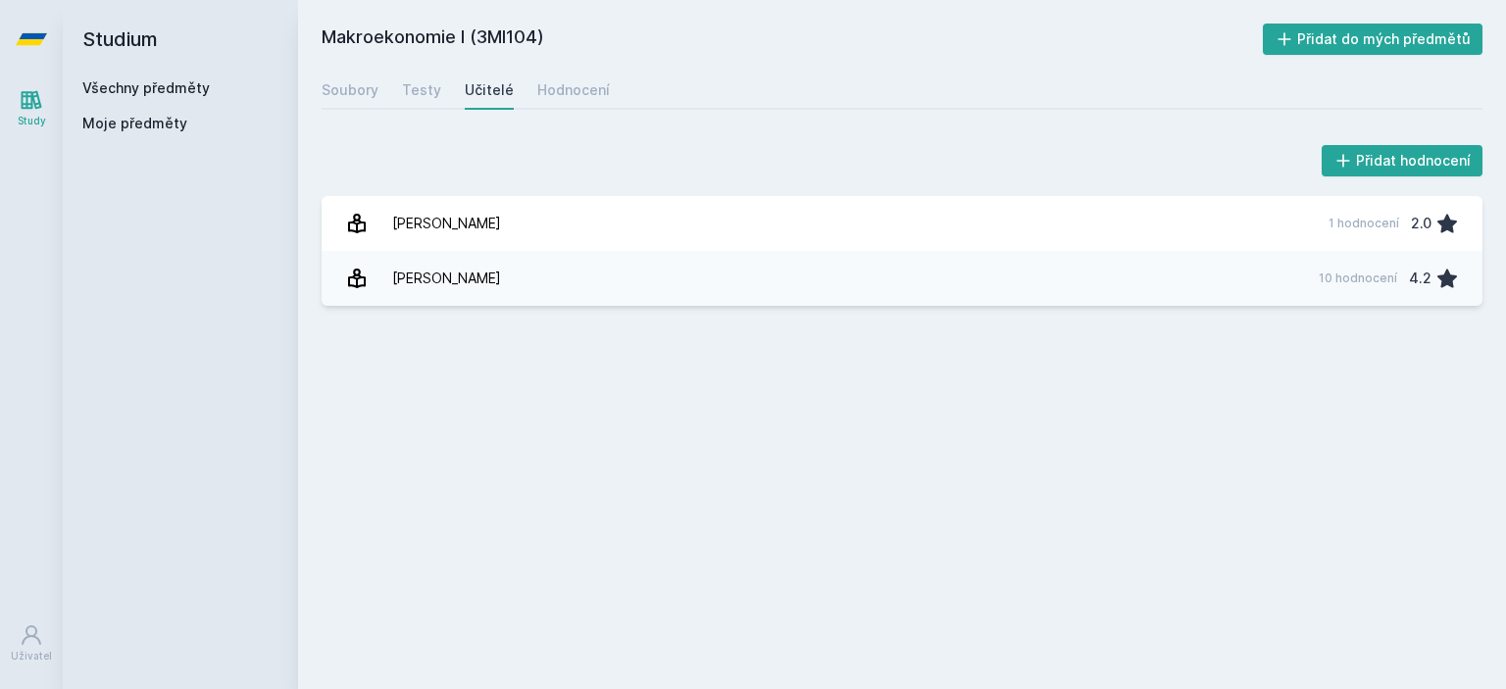
click at [191, 84] on link "Všechny předměty" at bounding box center [145, 87] width 127 height 17
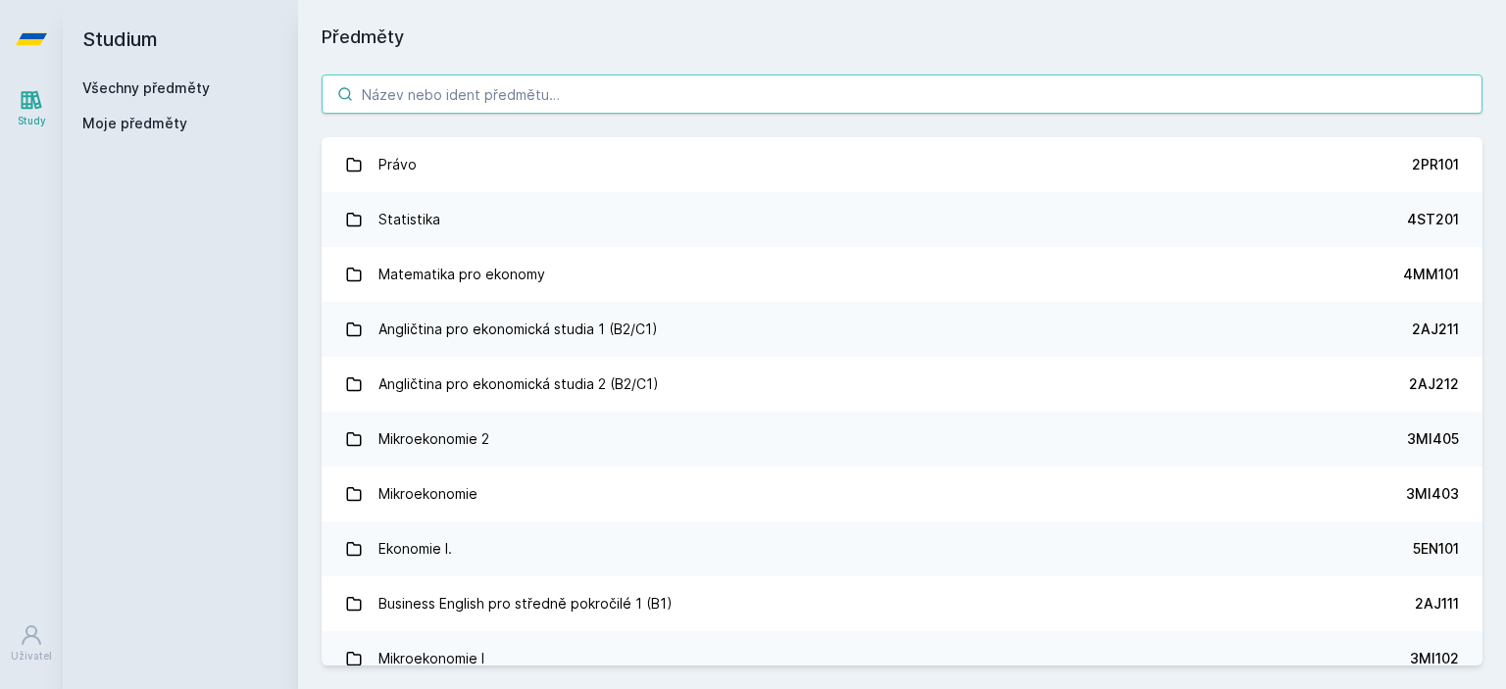
click at [556, 96] on input "search" at bounding box center [902, 94] width 1161 height 39
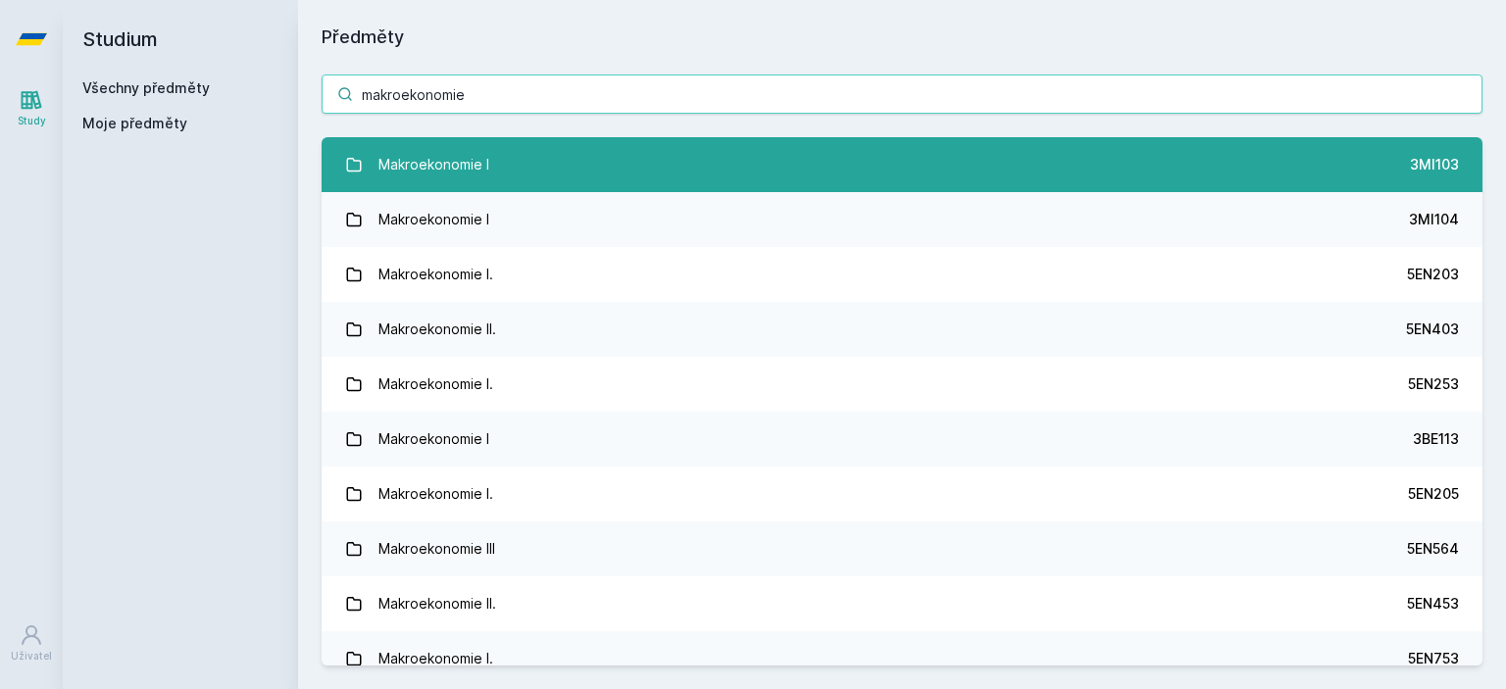
type input "makroekonomie"
click at [464, 168] on div "Makroekonomie I" at bounding box center [433, 164] width 111 height 39
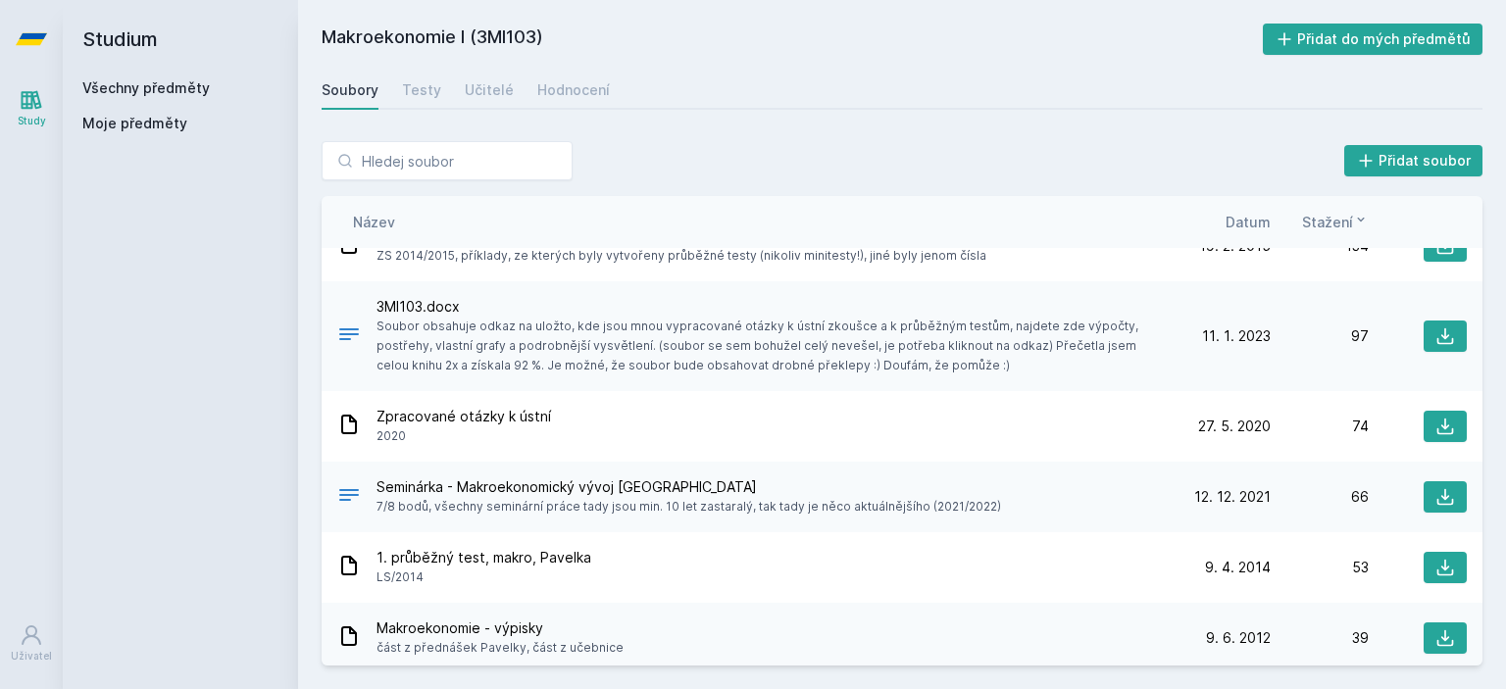
scroll to position [179, 0]
click at [478, 74] on link "Učitelé" at bounding box center [489, 90] width 49 height 39
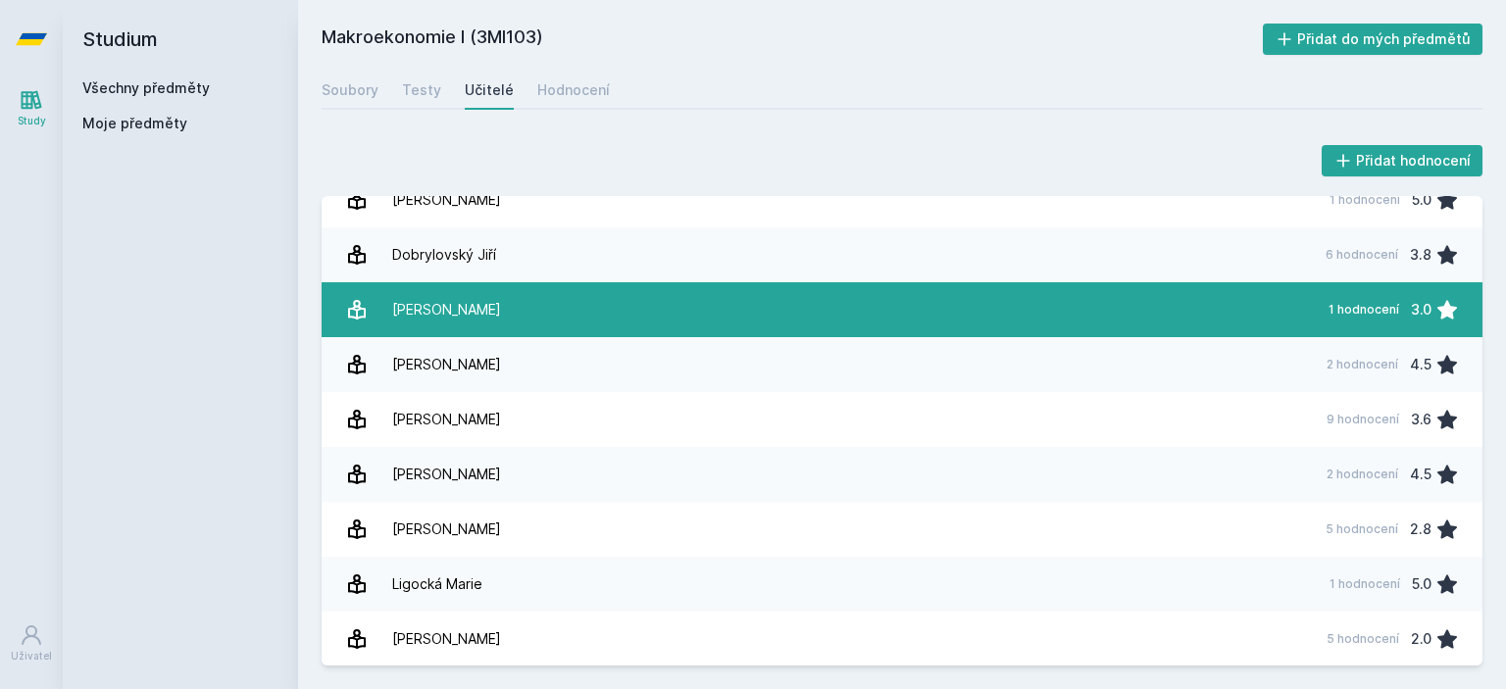
scroll to position [132, 0]
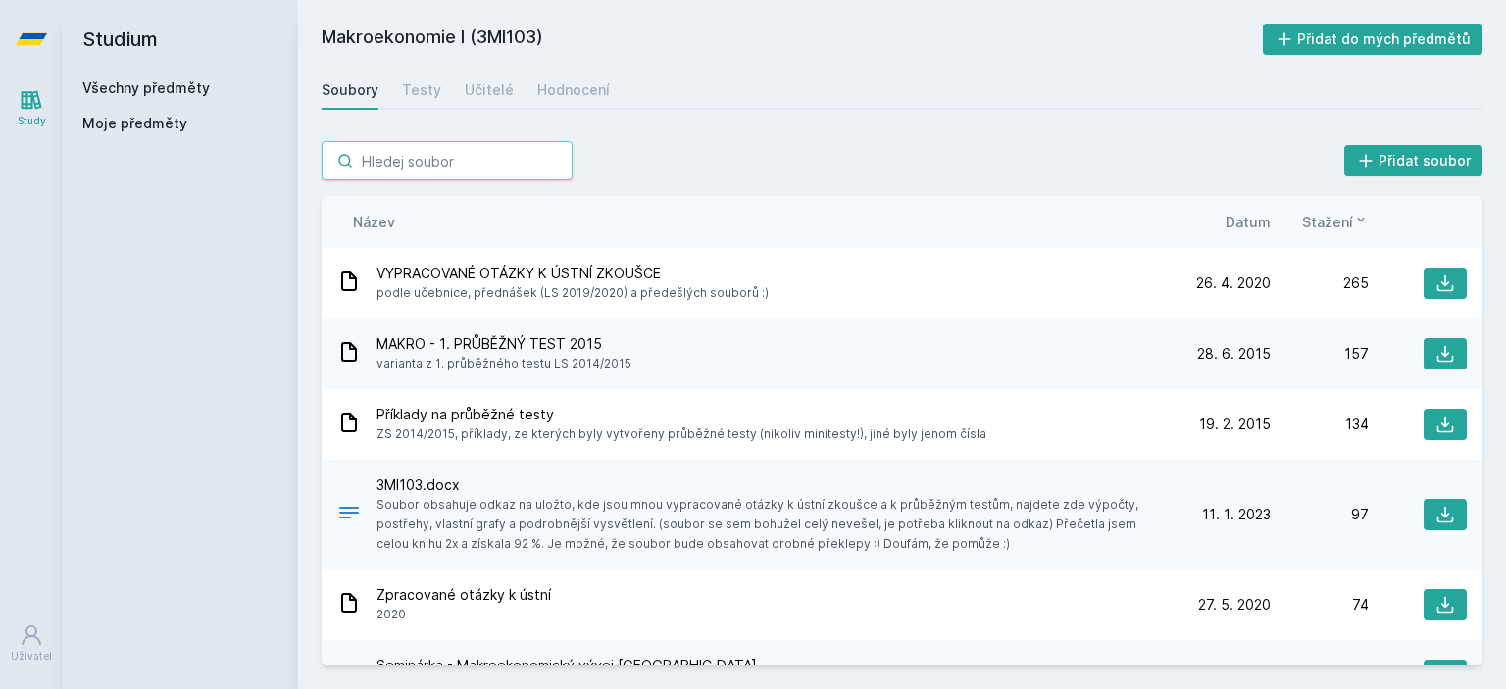
click at [423, 158] on input "search" at bounding box center [447, 160] width 251 height 39
paste input "5EN416"
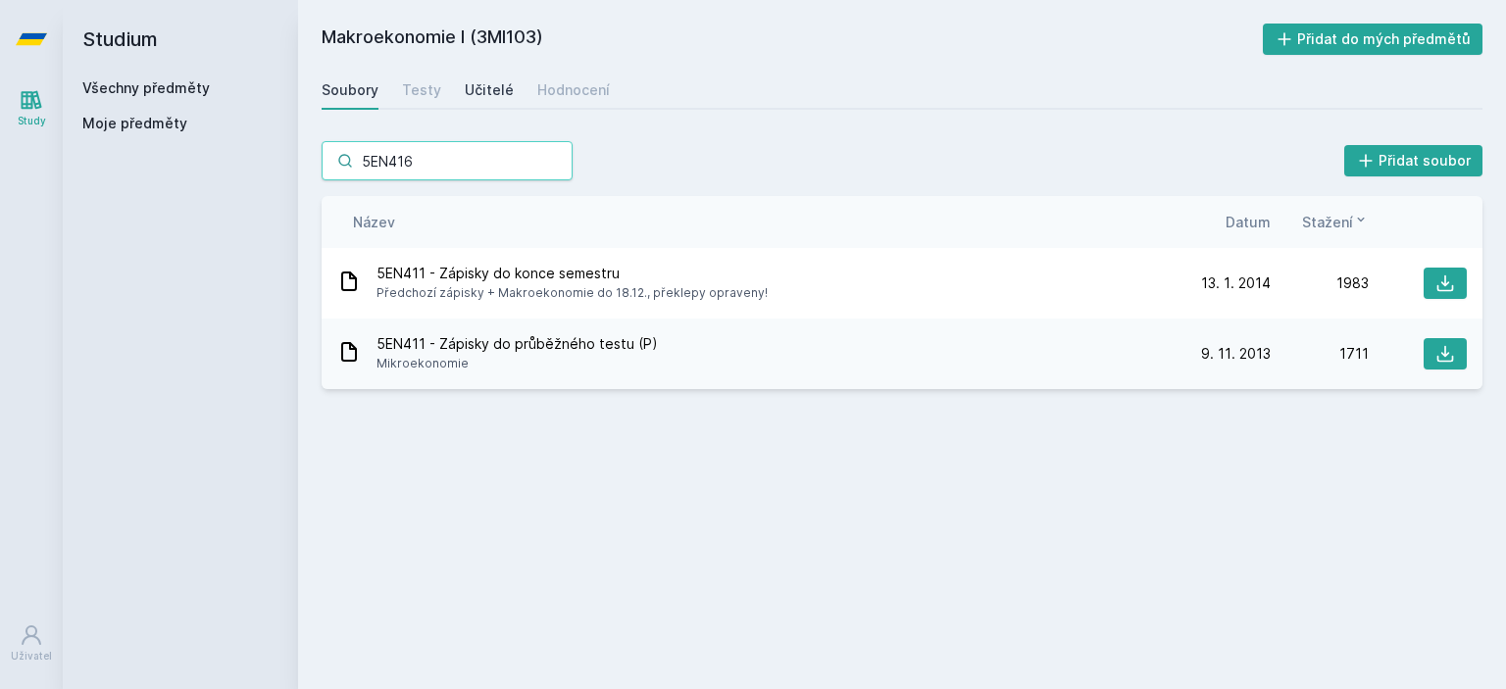
type input "5EN416"
click at [474, 82] on div "Učitelé" at bounding box center [489, 90] width 49 height 20
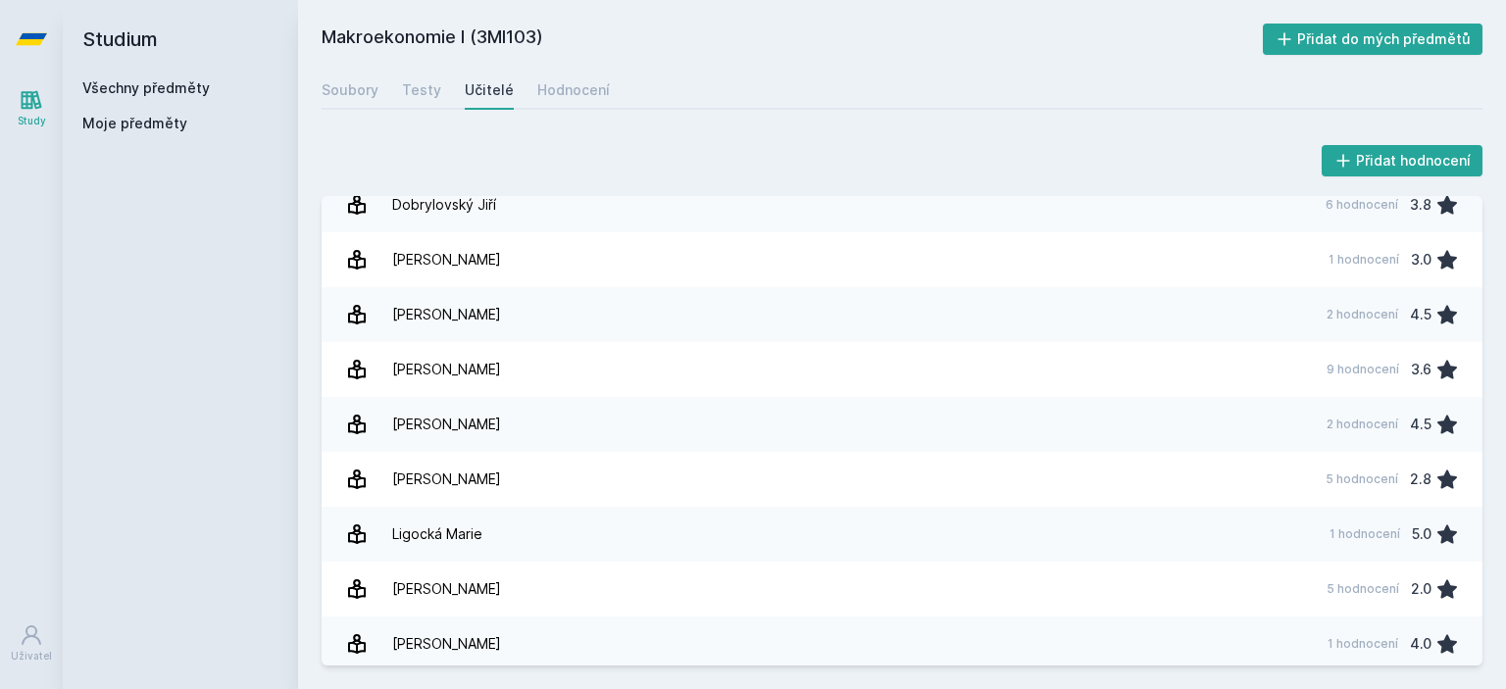
scroll to position [408, 0]
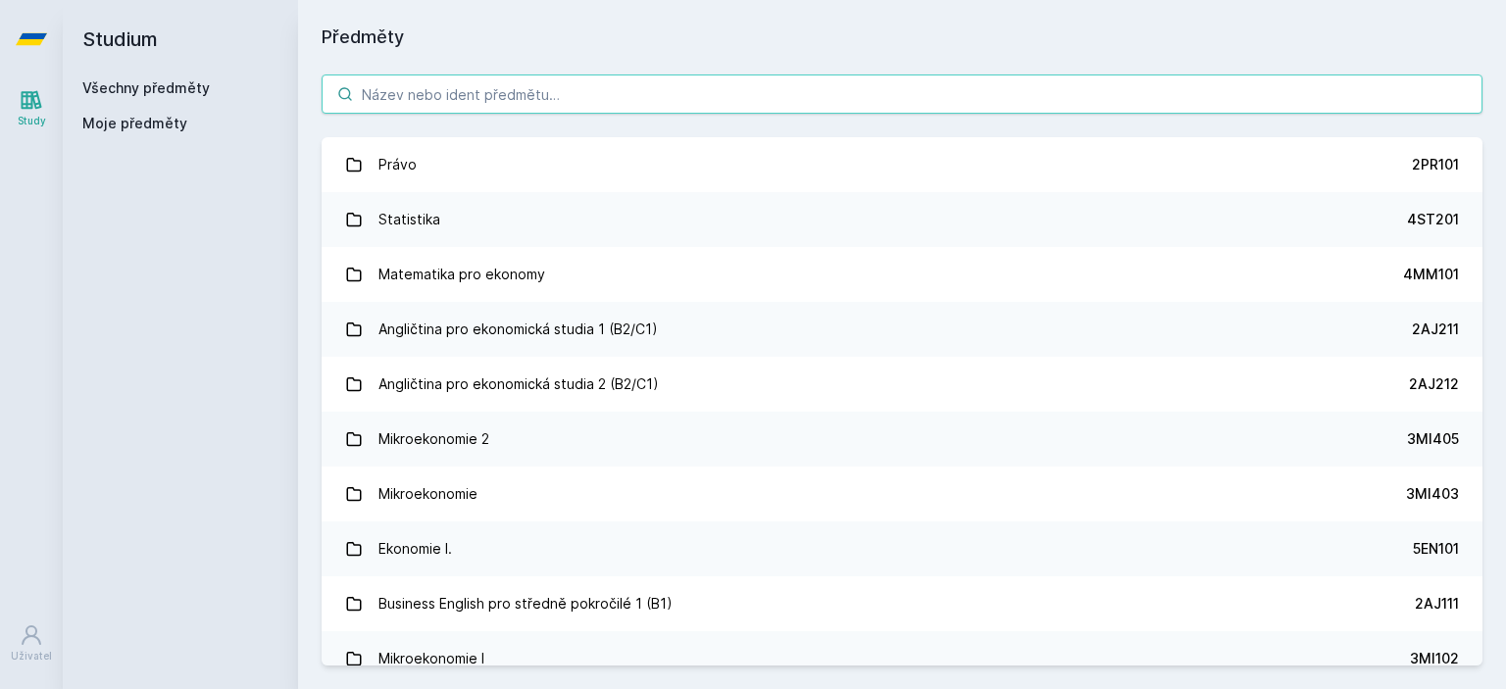
click at [471, 90] on input "search" at bounding box center [902, 94] width 1161 height 39
paste input "5EN416"
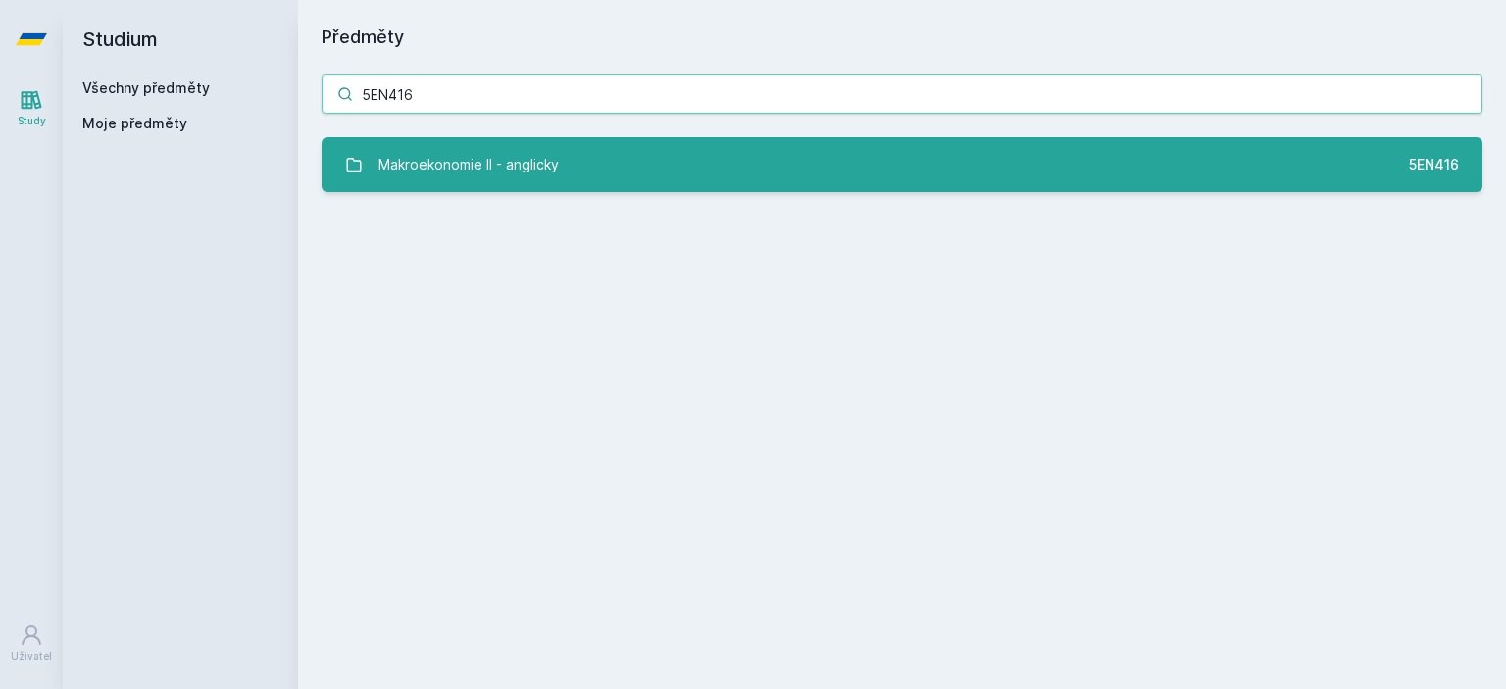
type input "5EN416"
click at [502, 164] on div "Makroekonomie II - anglicky" at bounding box center [468, 164] width 180 height 39
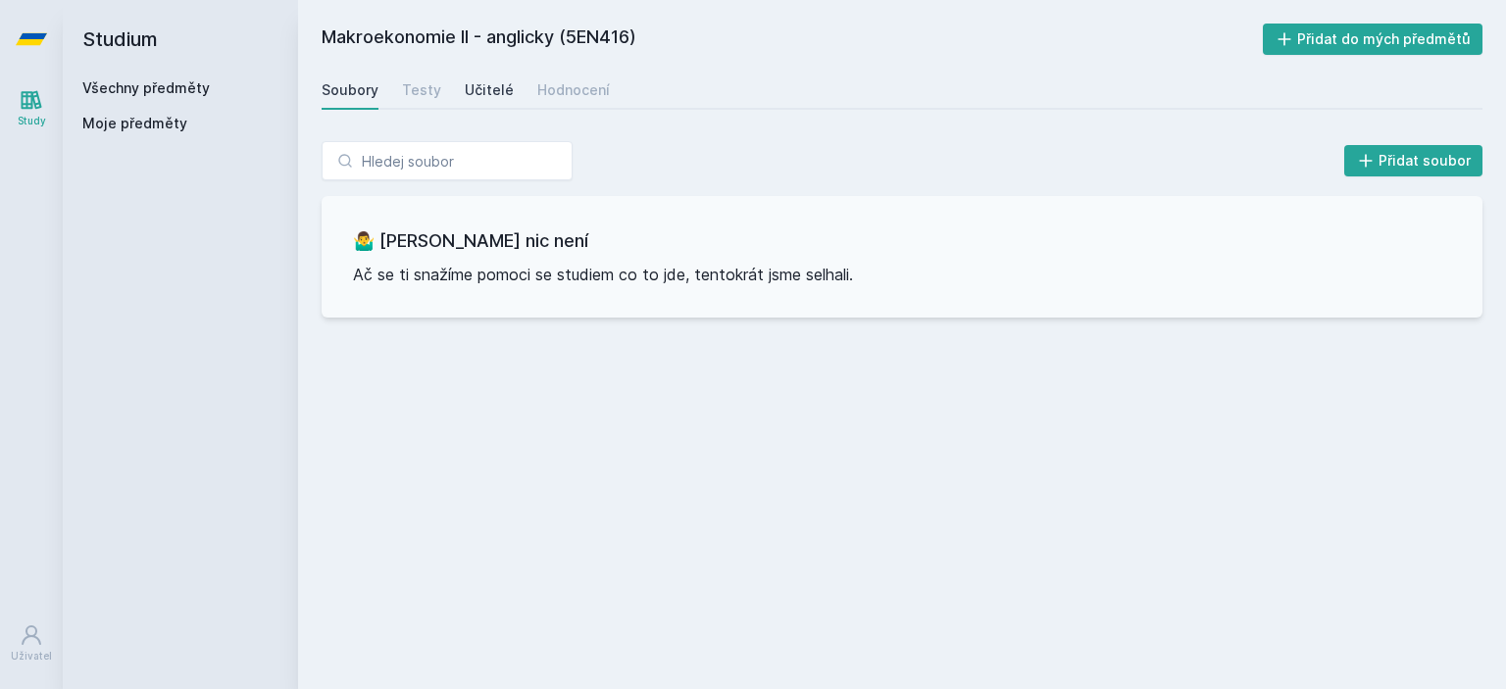
click at [494, 99] on div "Učitelé" at bounding box center [489, 90] width 49 height 20
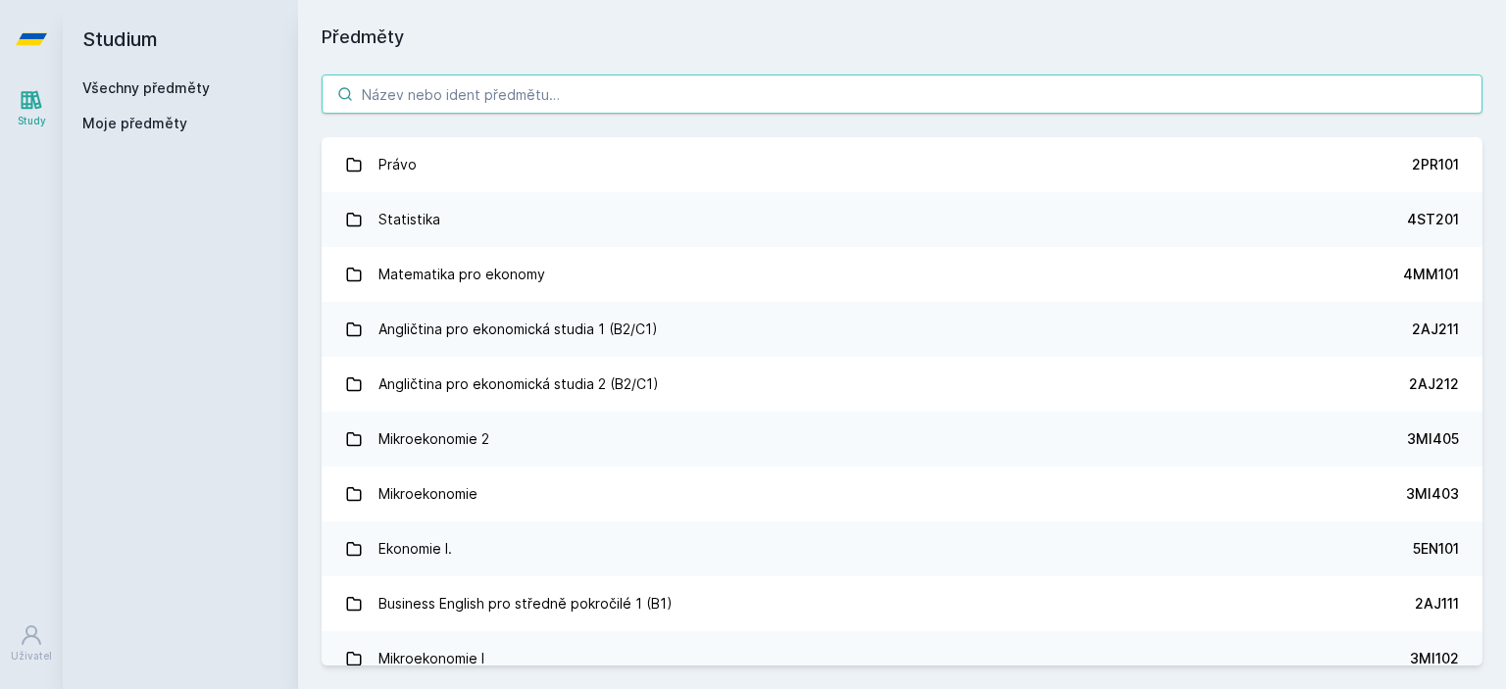
click at [404, 97] on input "search" at bounding box center [902, 94] width 1161 height 39
paste input "5EN453"
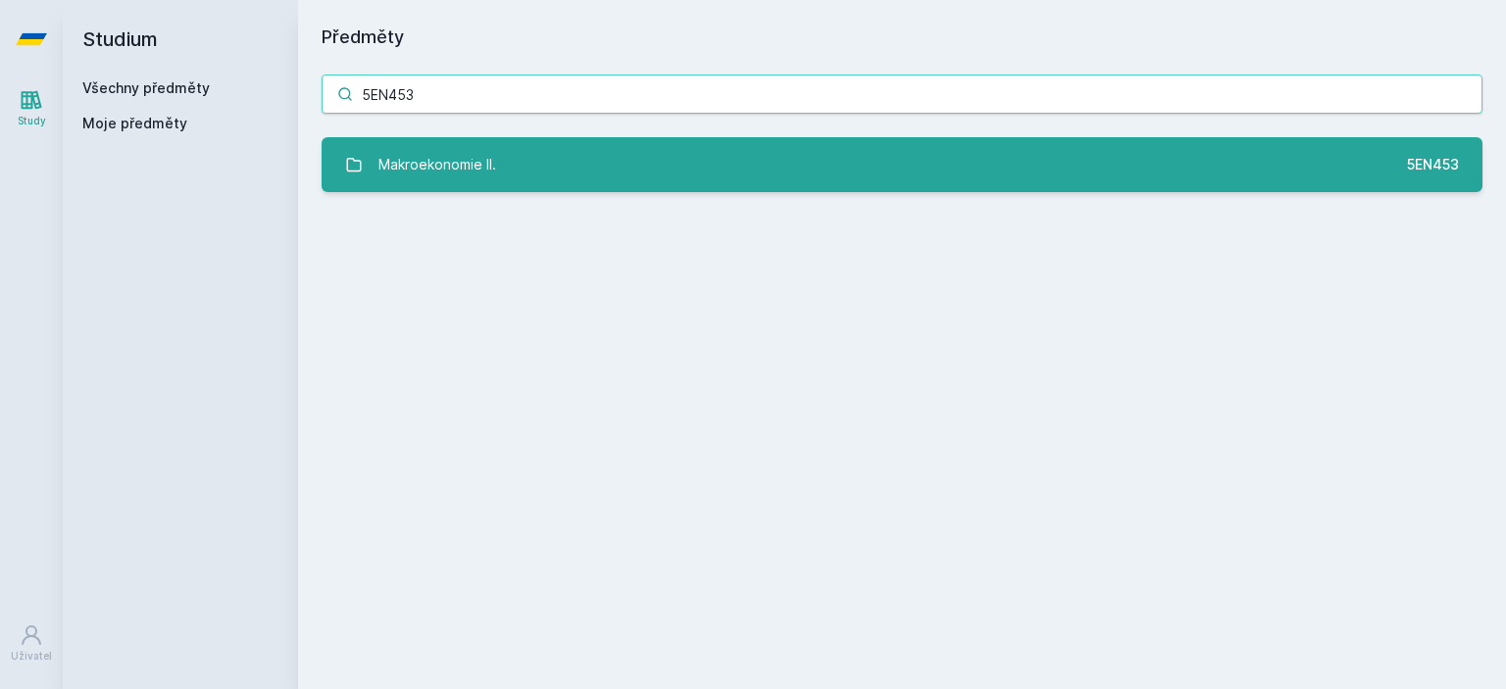
type input "5EN453"
click at [486, 161] on div "Makroekonomie II." at bounding box center [437, 164] width 118 height 39
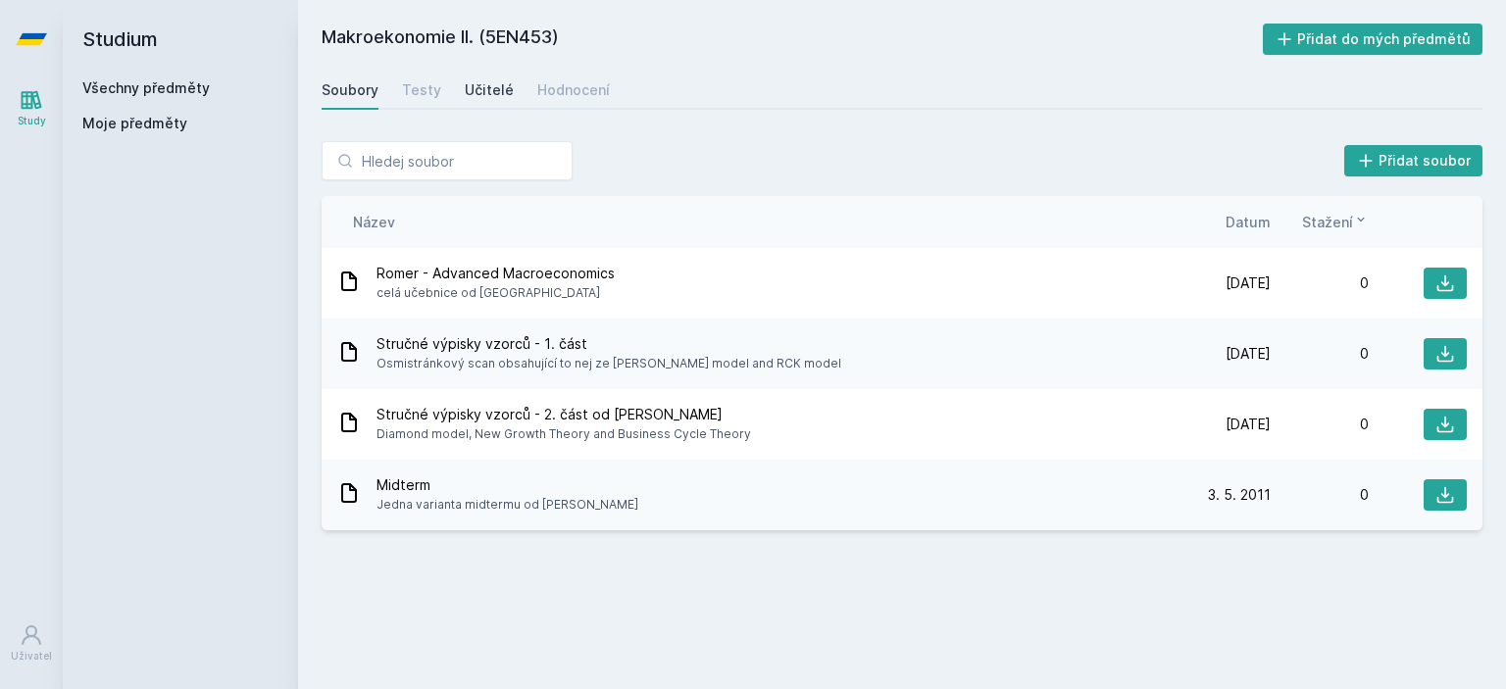
click at [479, 90] on div "Učitelé" at bounding box center [489, 90] width 49 height 20
